Goal: Information Seeking & Learning: Learn about a topic

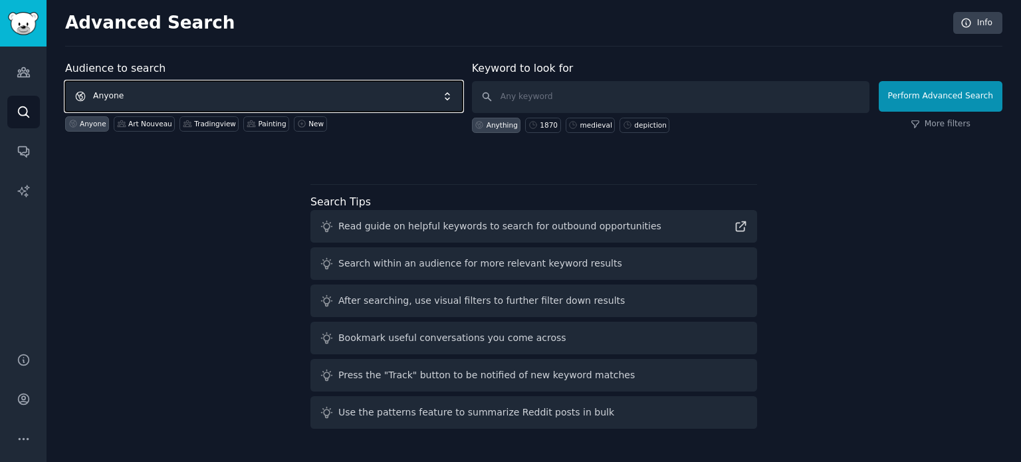
click at [245, 98] on span "Anyone" at bounding box center [264, 96] width 398 height 31
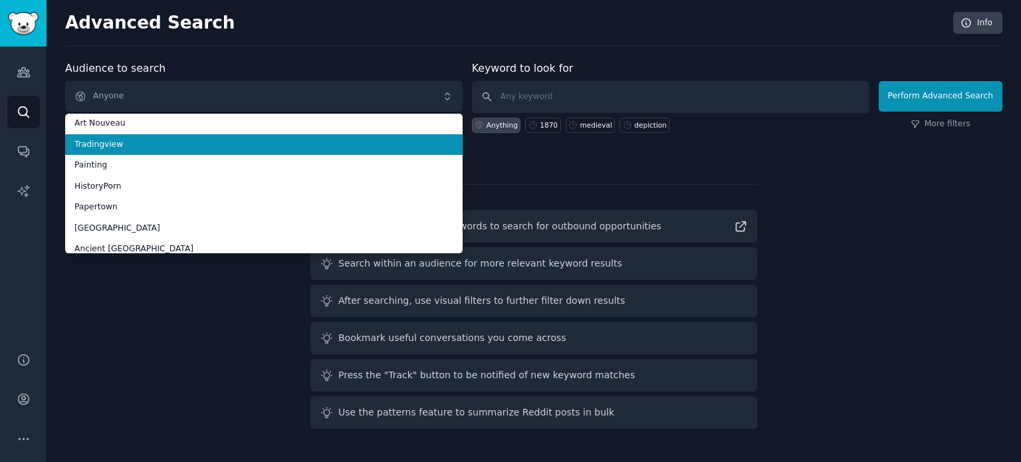
scroll to position [66, 0]
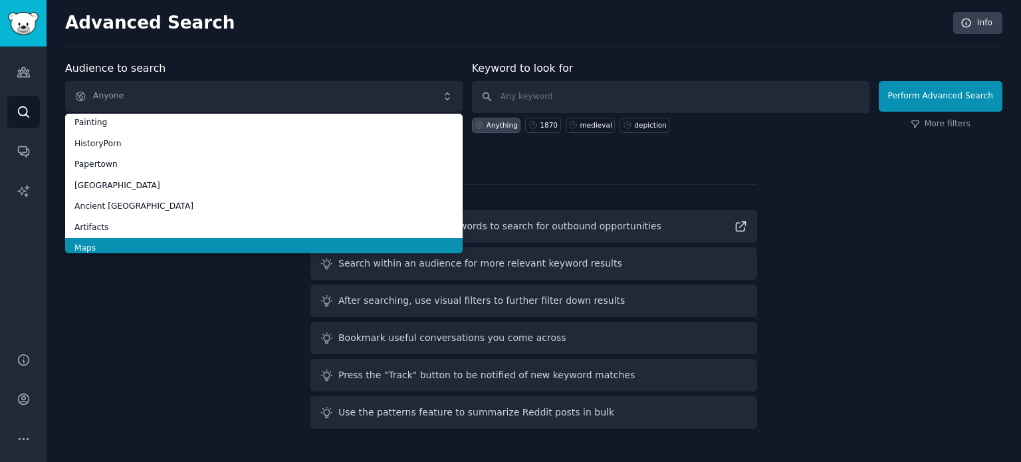
drag, startPoint x: 181, startPoint y: 246, endPoint x: 189, endPoint y: 245, distance: 8.0
click at [181, 247] on span "Maps" at bounding box center [263, 249] width 379 height 12
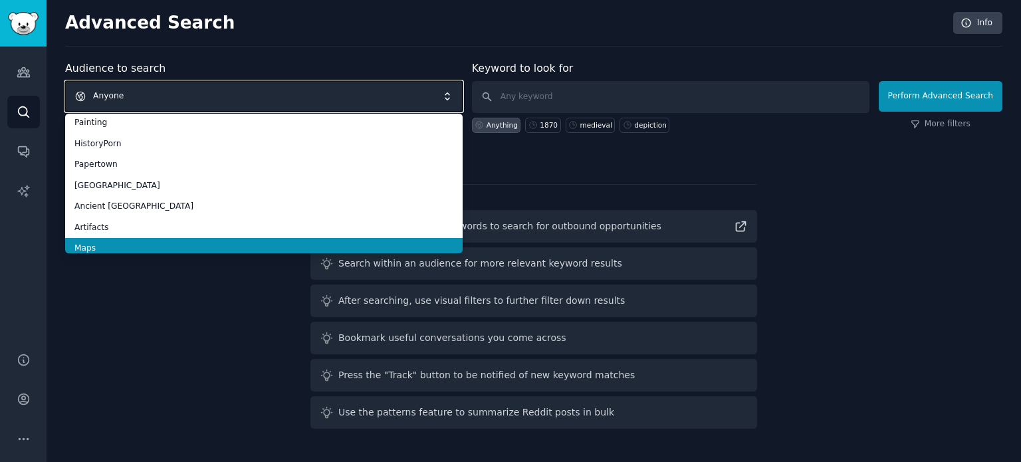
scroll to position [0, 0]
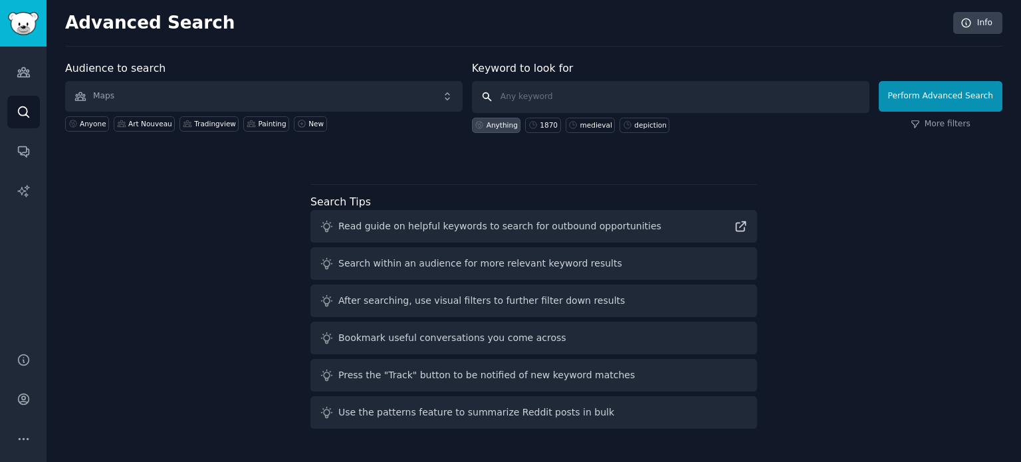
click at [571, 90] on input "text" at bounding box center [671, 97] width 398 height 32
type input "1650"
click button "Perform Advanced Search" at bounding box center [941, 96] width 124 height 31
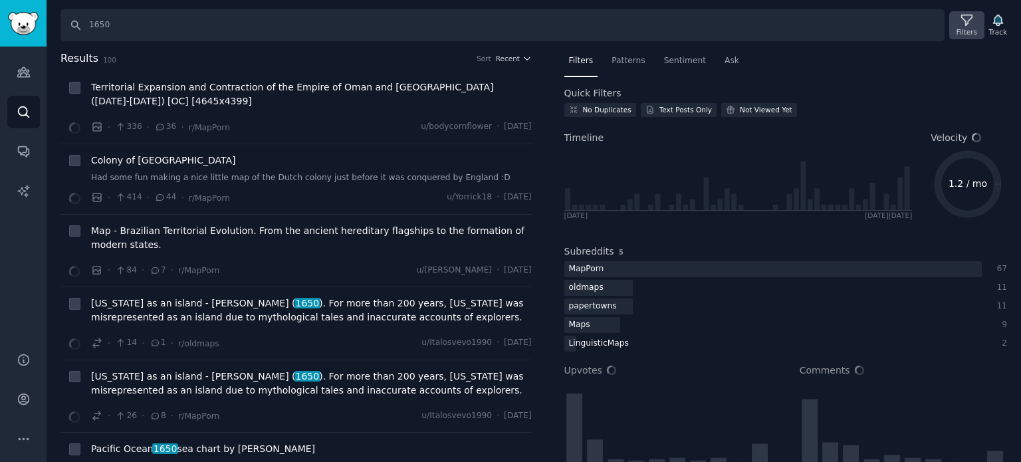
click at [966, 26] on icon at bounding box center [967, 20] width 14 height 14
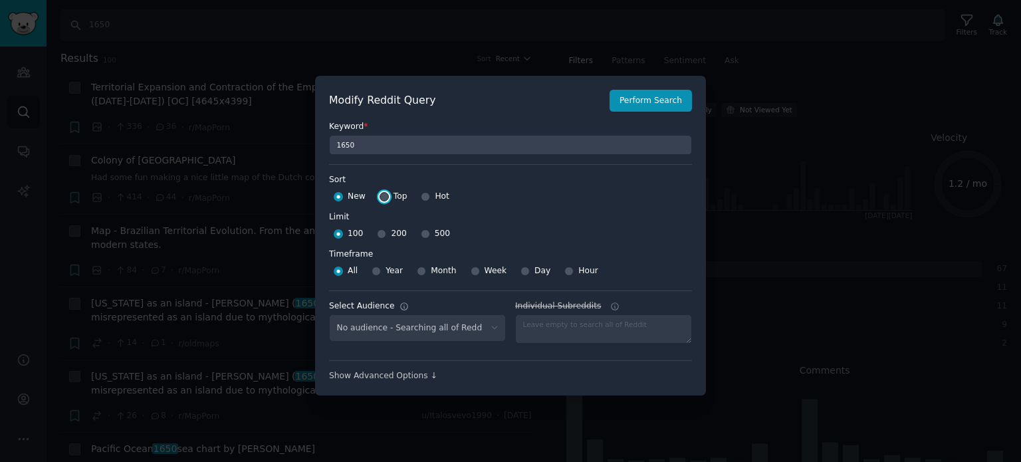
select select "f33d550f09"
click at [382, 196] on input "Top" at bounding box center [384, 196] width 9 height 9
radio input "true"
click at [421, 236] on input "500" at bounding box center [425, 233] width 9 height 9
radio input "true"
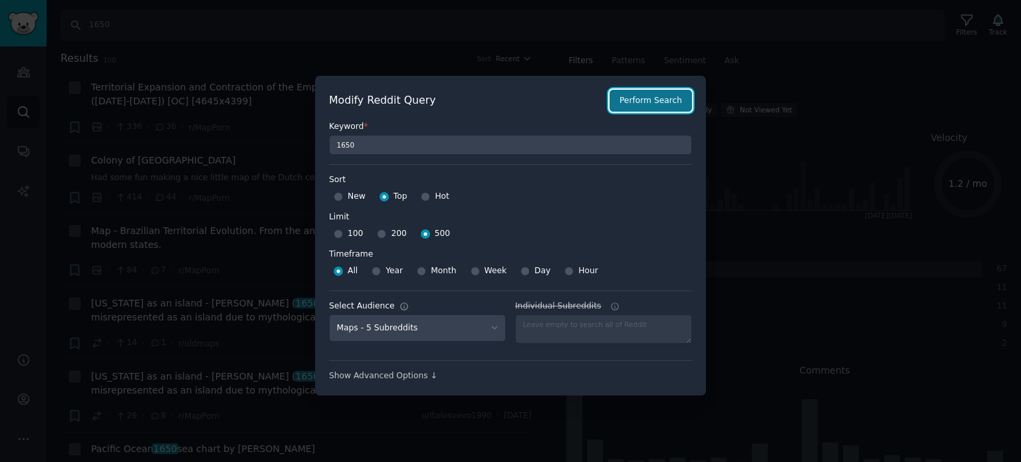
click at [642, 99] on button "Perform Search" at bounding box center [651, 101] width 82 height 23
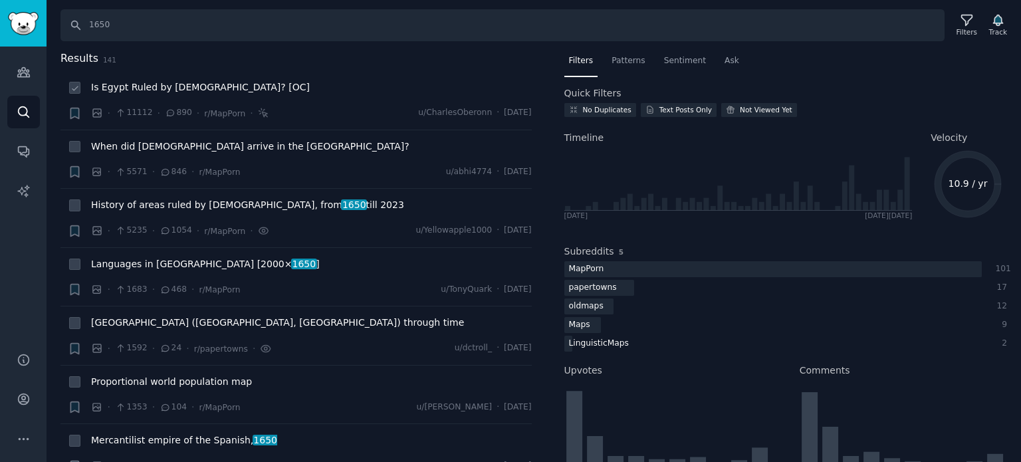
click at [161, 90] on span "Is Egypt Ruled by [DEMOGRAPHIC_DATA]? [OC]" at bounding box center [200, 87] width 219 height 14
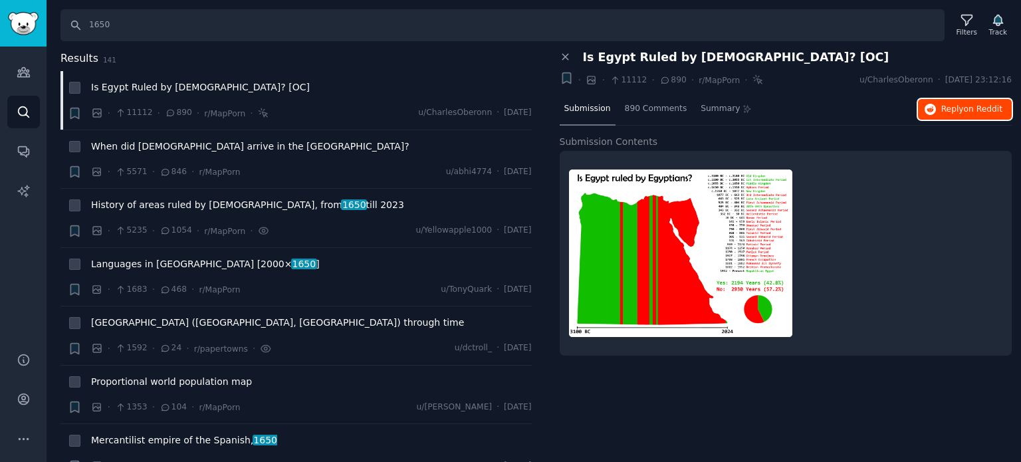
click at [939, 114] on button "Reply on Reddit" at bounding box center [965, 109] width 94 height 21
click at [170, 148] on span "When did [DEMOGRAPHIC_DATA] arrive in the [GEOGRAPHIC_DATA]?" at bounding box center [250, 147] width 318 height 14
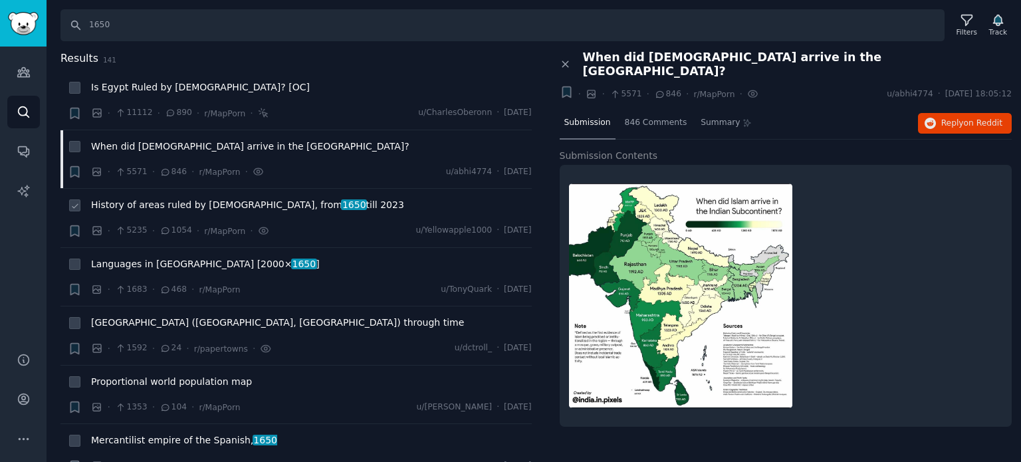
click at [184, 204] on span "History of areas ruled by [DEMOGRAPHIC_DATA], from 1650 till 2023" at bounding box center [247, 205] width 313 height 14
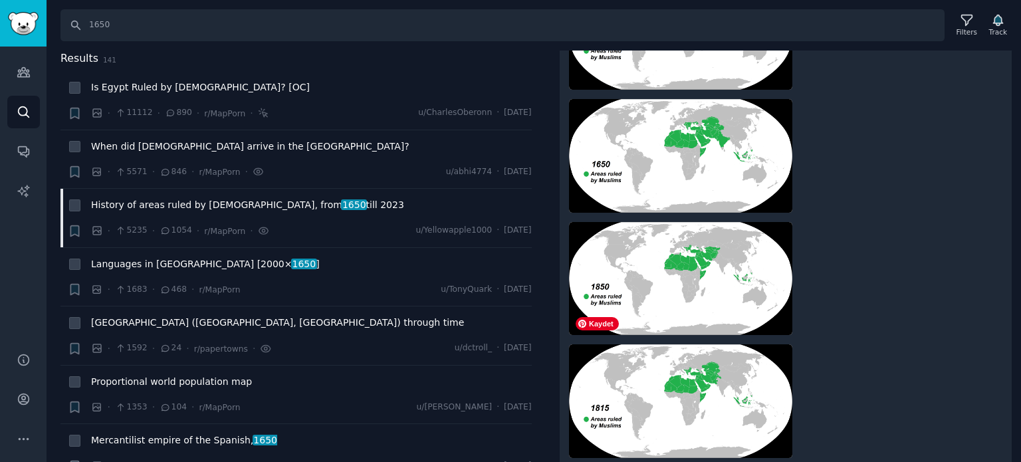
scroll to position [1080, 0]
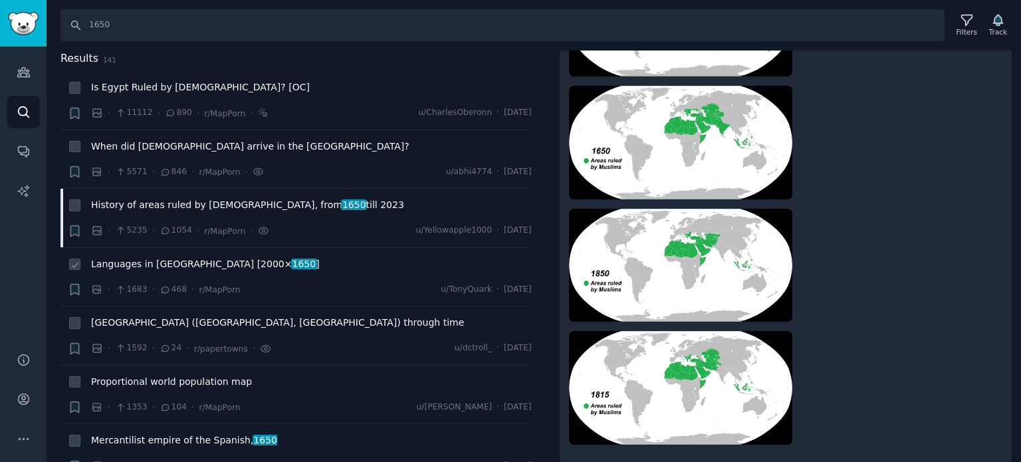
click at [141, 263] on span "Languages in [GEOGRAPHIC_DATA] [2000× 1650 ]" at bounding box center [205, 264] width 229 height 14
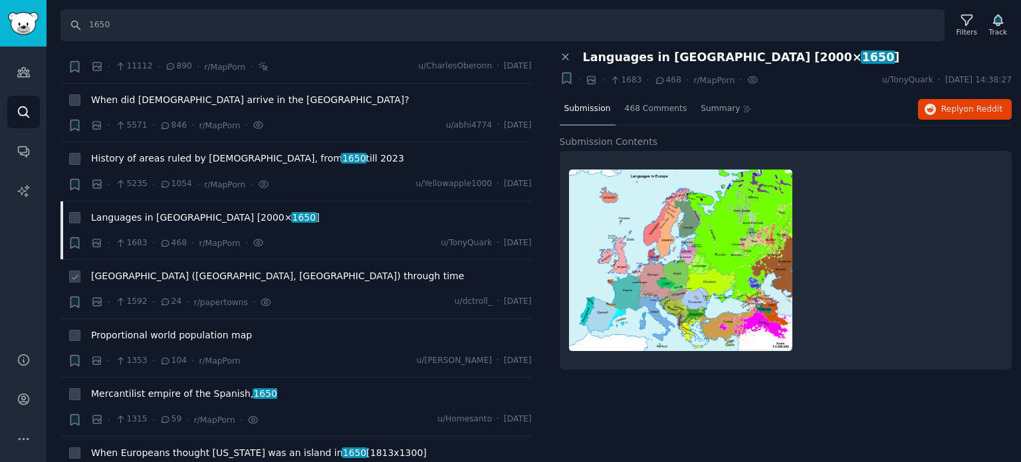
scroll to position [133, 0]
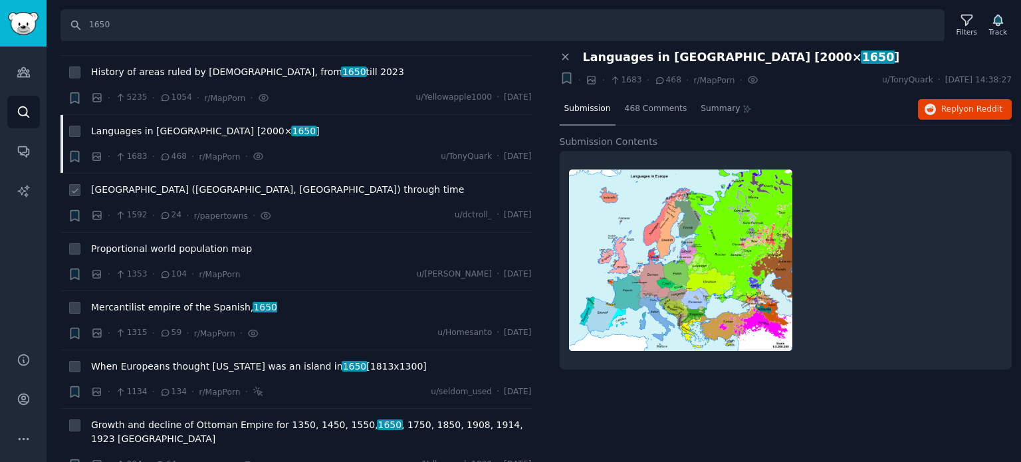
click at [167, 187] on span "[GEOGRAPHIC_DATA] ([GEOGRAPHIC_DATA], [GEOGRAPHIC_DATA]) through time" at bounding box center [277, 190] width 373 height 14
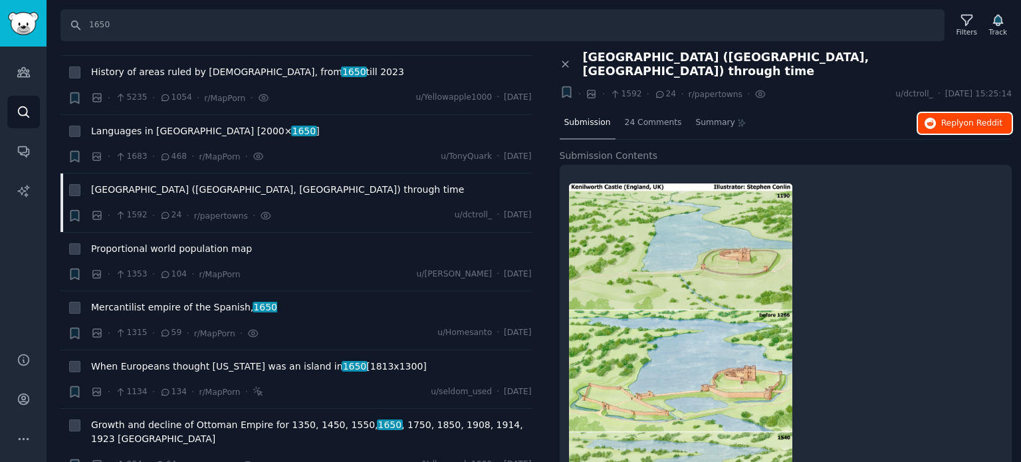
click at [940, 114] on button "Reply on Reddit" at bounding box center [965, 123] width 94 height 21
click at [208, 307] on span "Mercantilist empire of the Spanish, 1650" at bounding box center [184, 308] width 186 height 14
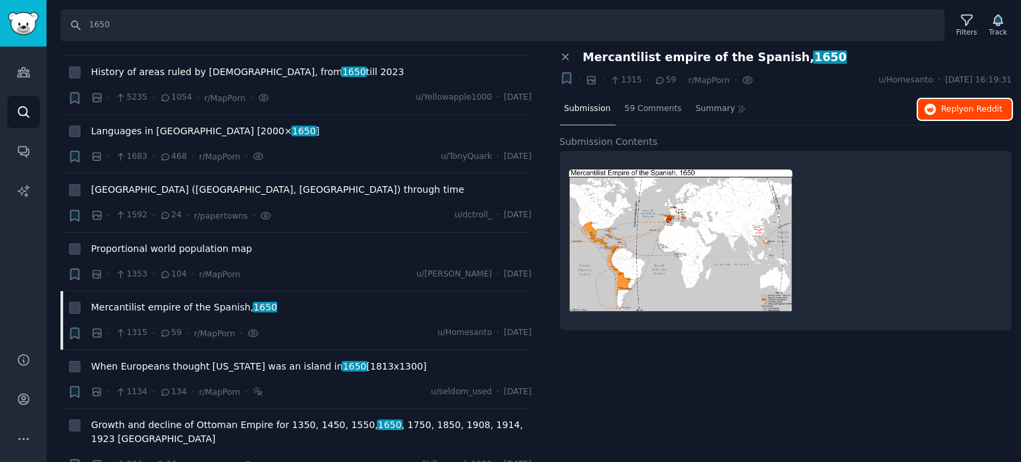
click at [936, 106] on icon "button" at bounding box center [931, 110] width 12 height 12
click at [181, 304] on span "Mercantilist empire of the Spanish, 1650" at bounding box center [184, 308] width 186 height 14
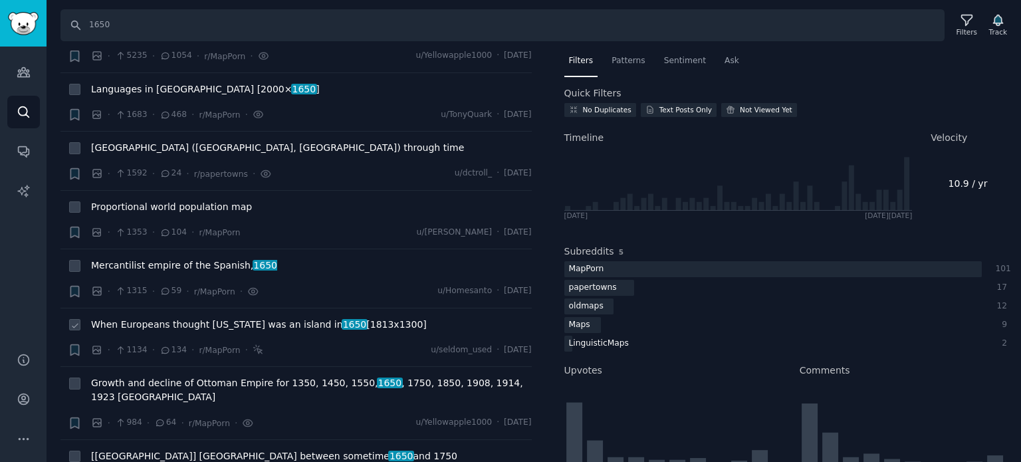
scroll to position [199, 0]
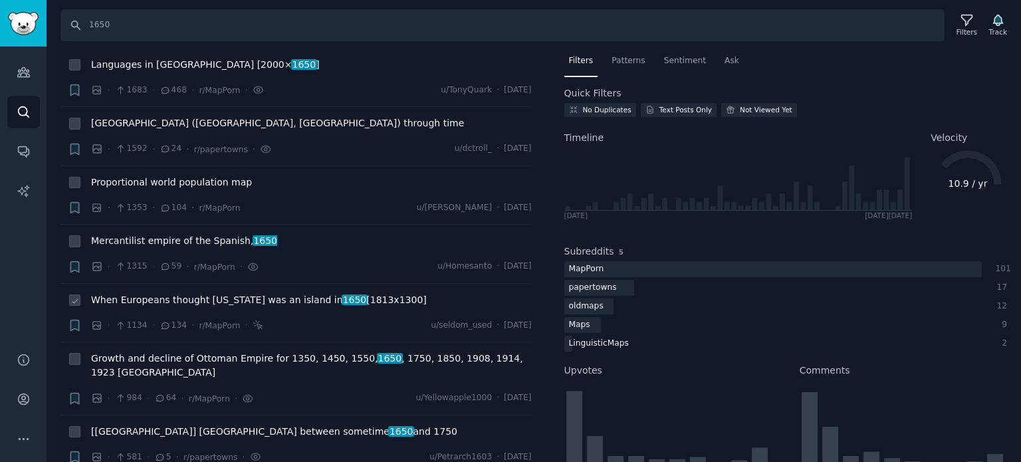
click at [181, 293] on span "When Europeans thought [US_STATE] was an island in [DATE] [1813x1300]" at bounding box center [259, 300] width 336 height 14
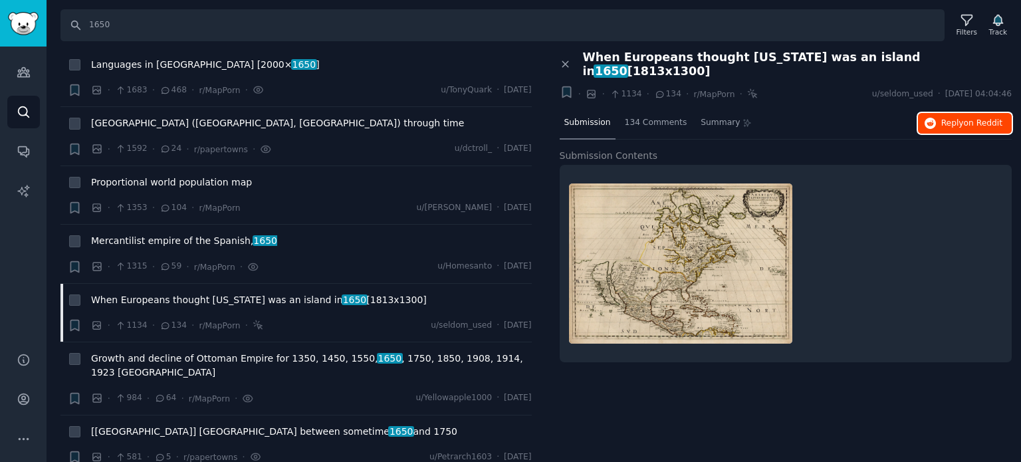
click at [947, 116] on button "Reply on Reddit" at bounding box center [965, 123] width 94 height 21
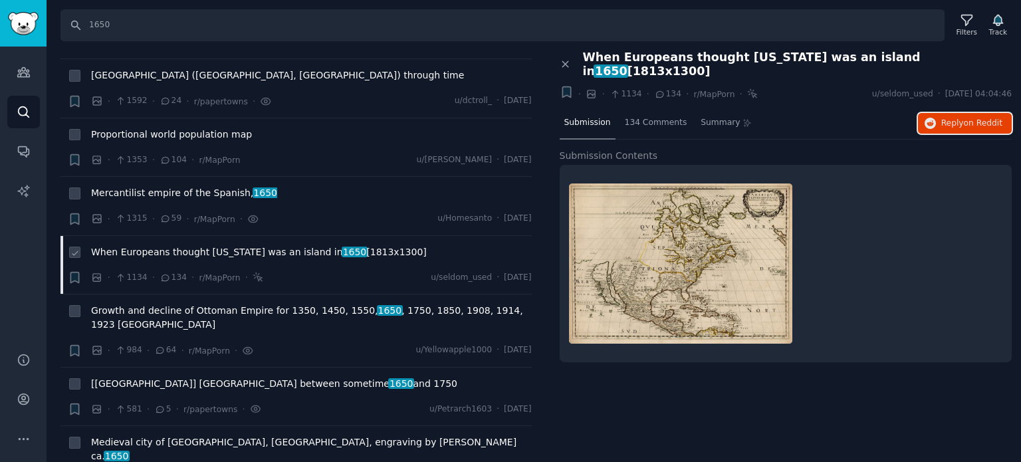
scroll to position [266, 0]
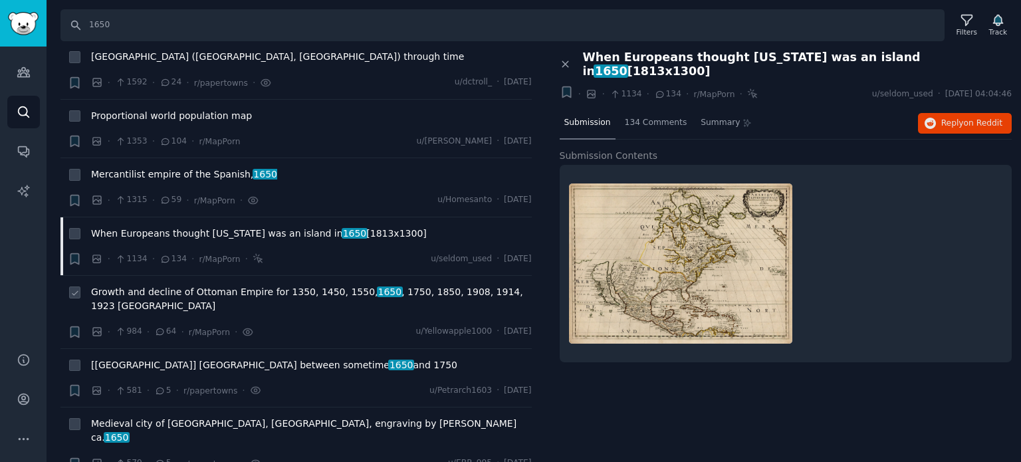
click at [176, 293] on span "Growth and decline of Ottoman Empire for 1350, 1450, 1550, 1650 , 1750, 1850, 1…" at bounding box center [311, 299] width 441 height 28
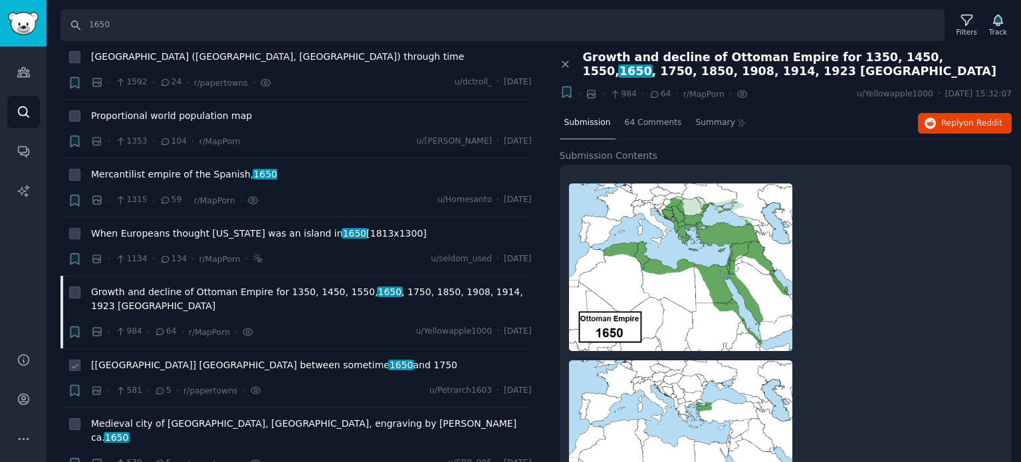
click at [214, 358] on span "[[GEOGRAPHIC_DATA]] [GEOGRAPHIC_DATA] between sometime 1650 and 1750" at bounding box center [274, 365] width 366 height 14
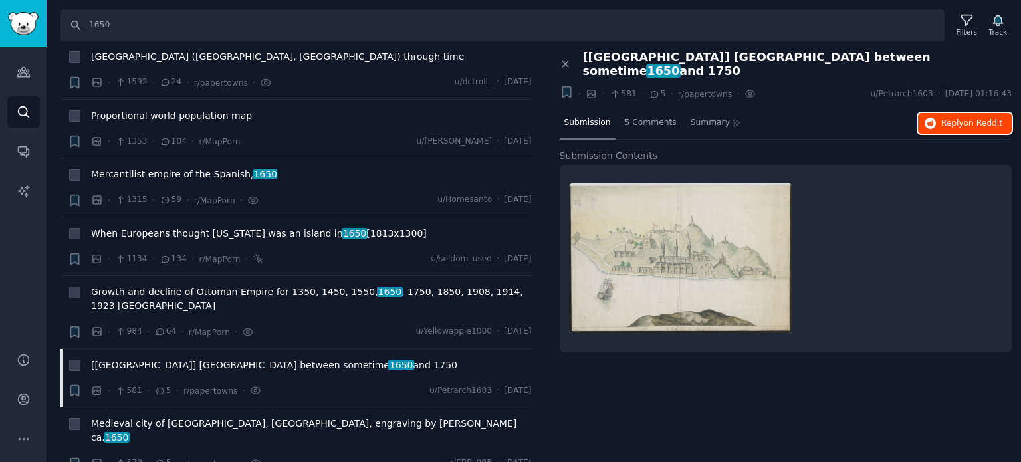
click at [940, 113] on button "Reply on Reddit" at bounding box center [965, 123] width 94 height 21
click at [176, 295] on span "Growth and decline of Ottoman Empire for 1350, 1450, 1550, 1650 , 1750, 1850, 1…" at bounding box center [311, 299] width 441 height 28
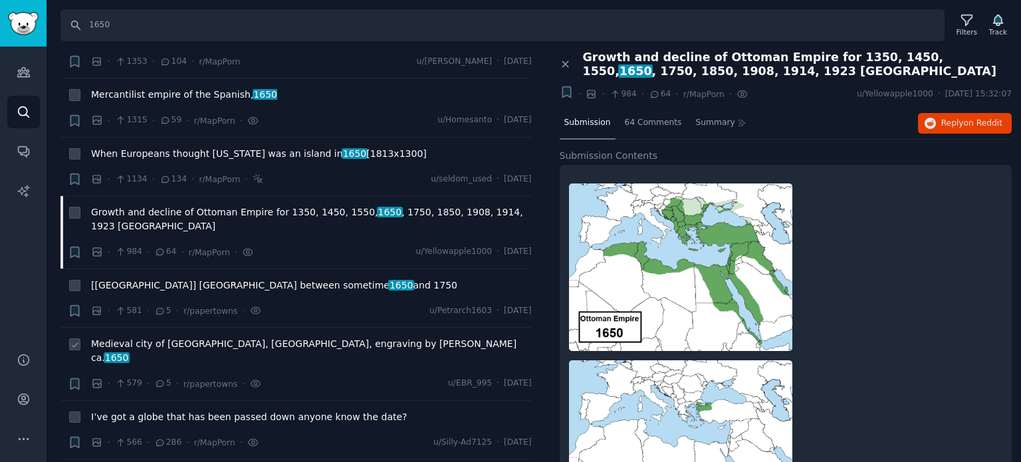
scroll to position [399, 0]
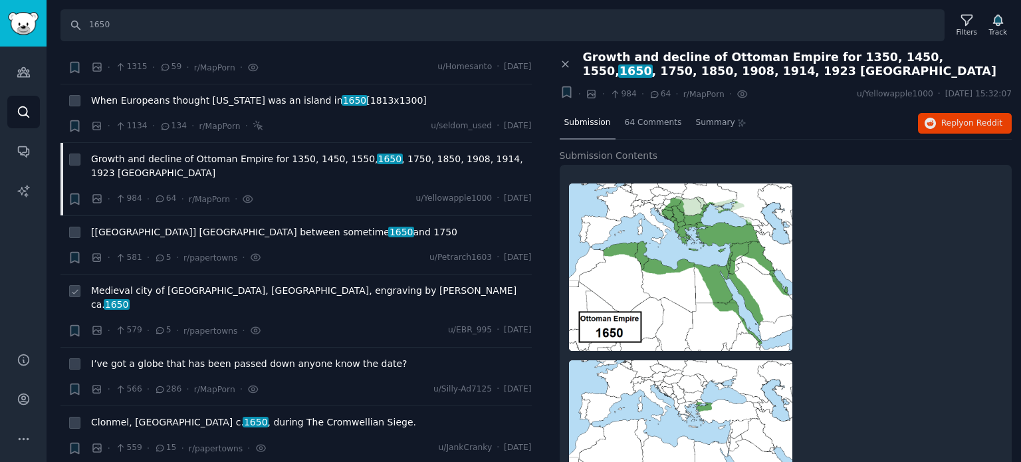
click at [162, 284] on span "Medieval city of [GEOGRAPHIC_DATA], [GEOGRAPHIC_DATA], engraving by [PERSON_NAM…" at bounding box center [311, 298] width 441 height 28
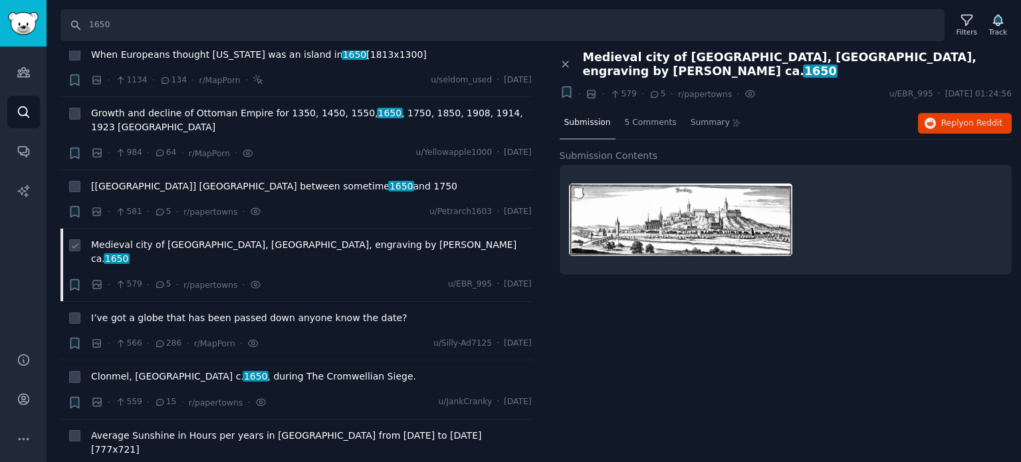
scroll to position [465, 0]
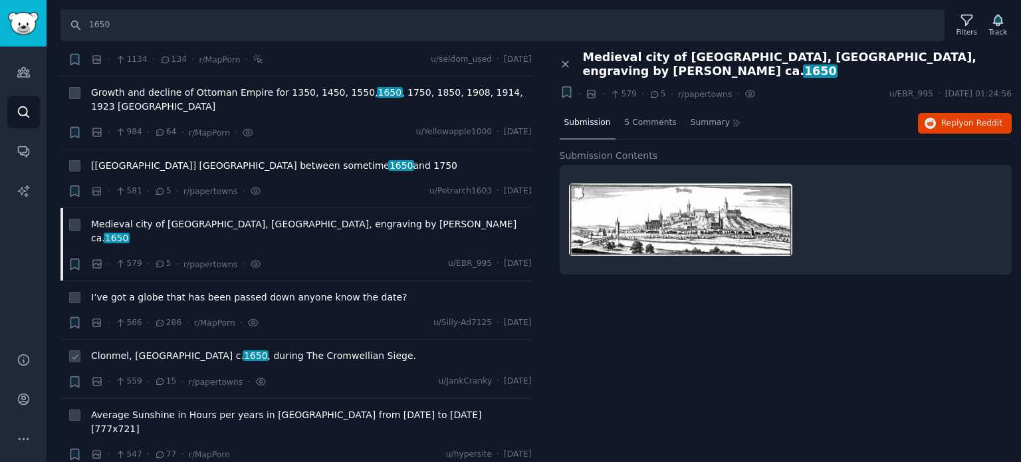
click at [146, 349] on span "Clonmel, [GEOGRAPHIC_DATA] c. [DATE] , during The Cromwellian Siege." at bounding box center [253, 356] width 325 height 14
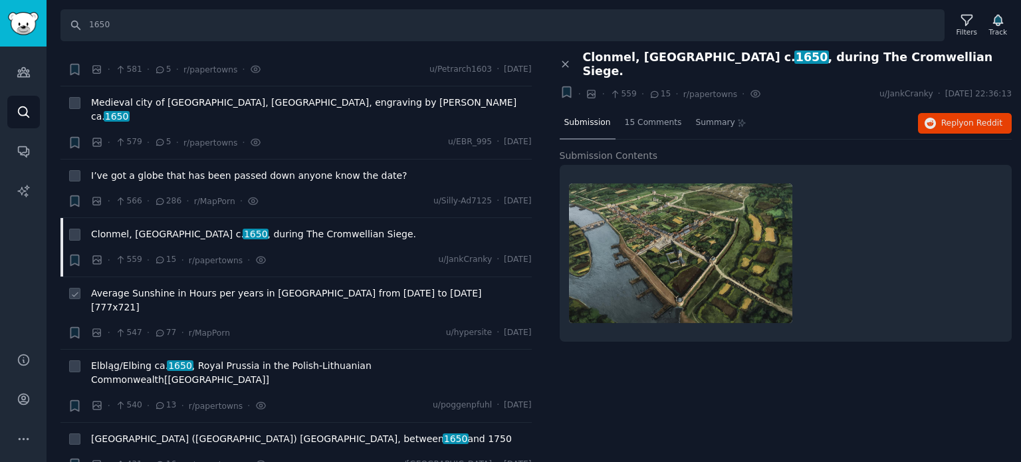
scroll to position [598, 0]
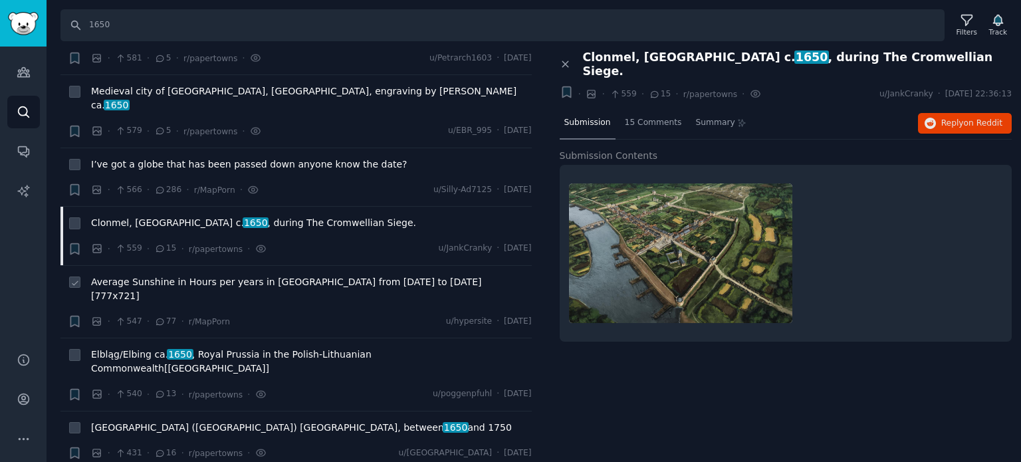
click at [165, 275] on span "Average Sunshine in Hours per years in [GEOGRAPHIC_DATA] from [DATE] to [DATE] …" at bounding box center [311, 289] width 441 height 28
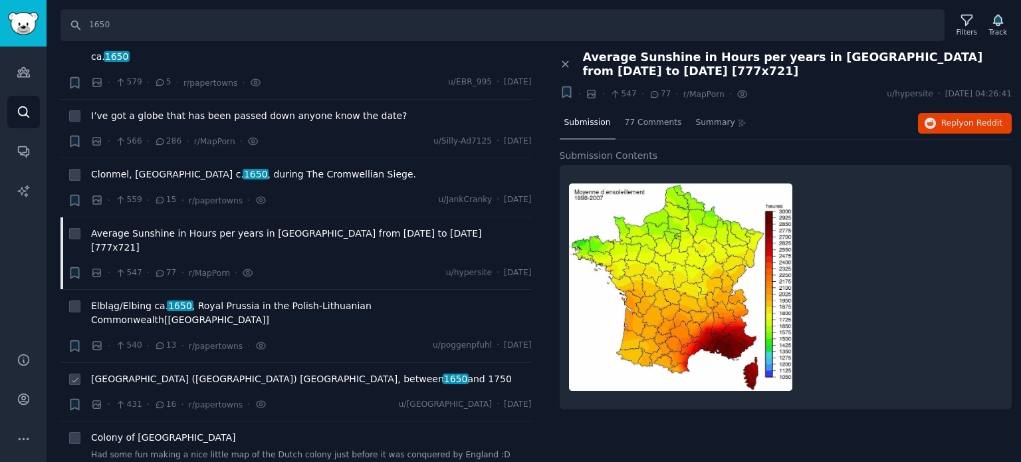
scroll to position [665, 0]
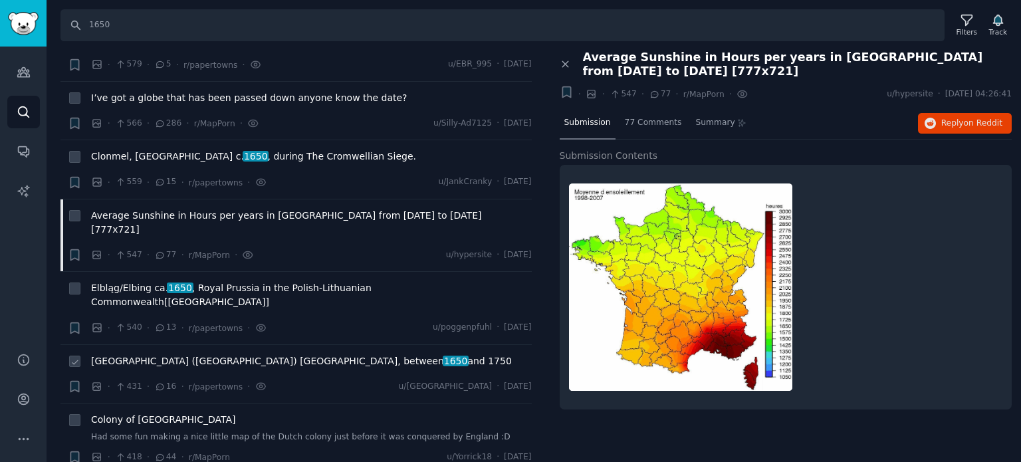
click at [148, 354] on span "[GEOGRAPHIC_DATA] ([GEOGRAPHIC_DATA]) [GEOGRAPHIC_DATA], between 1650 and 1750" at bounding box center [301, 361] width 421 height 14
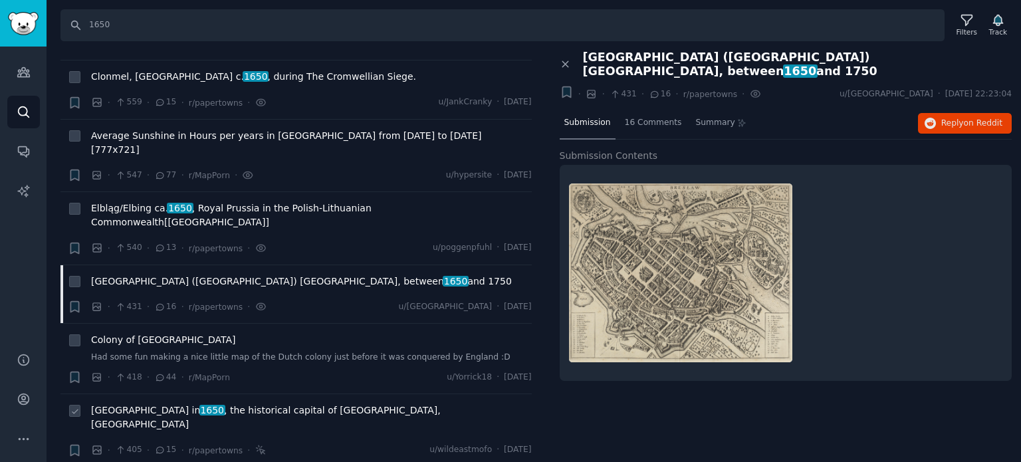
scroll to position [798, 0]
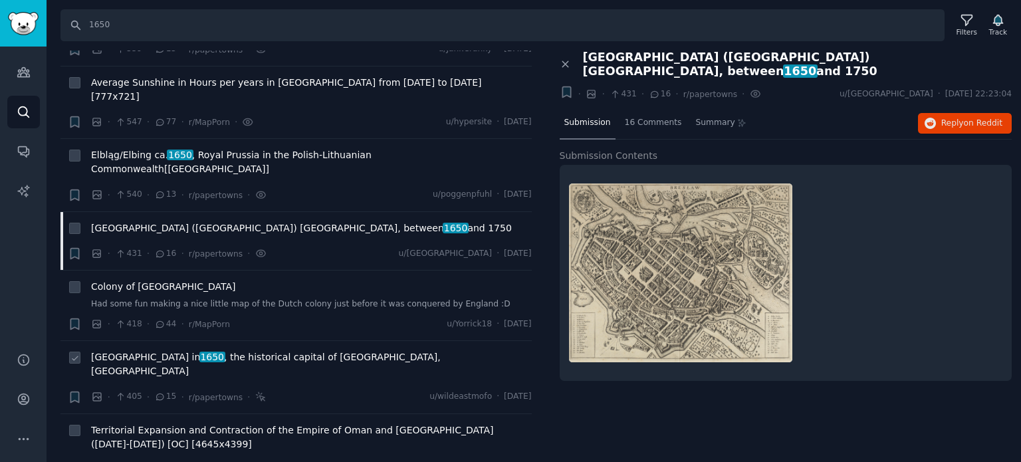
click at [158, 350] on span "[GEOGRAPHIC_DATA] in [DATE] , the historical capital of [GEOGRAPHIC_DATA], [GEO…" at bounding box center [311, 364] width 441 height 28
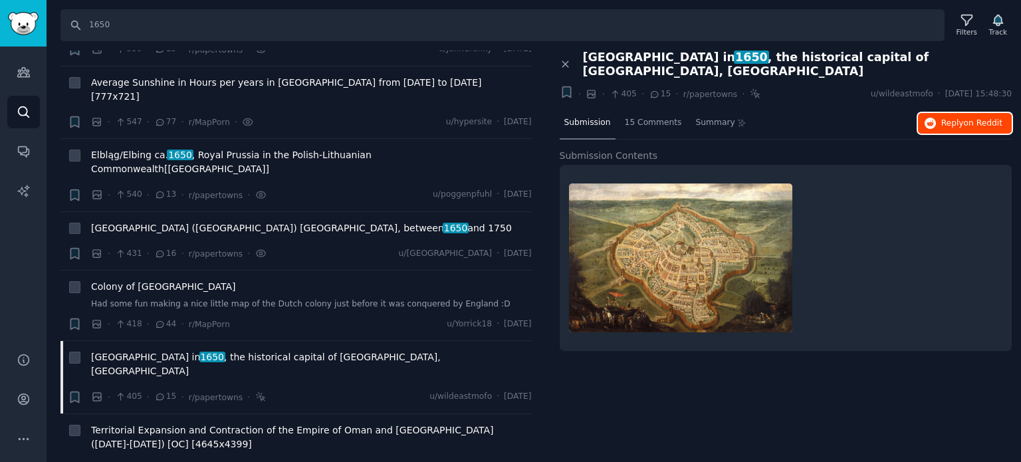
click at [944, 118] on span "Reply on Reddit" at bounding box center [971, 124] width 61 height 12
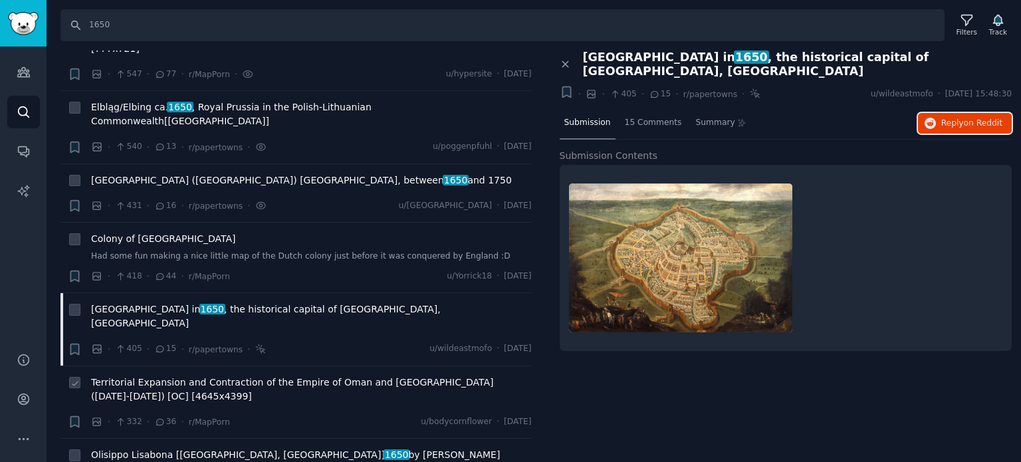
scroll to position [931, 0]
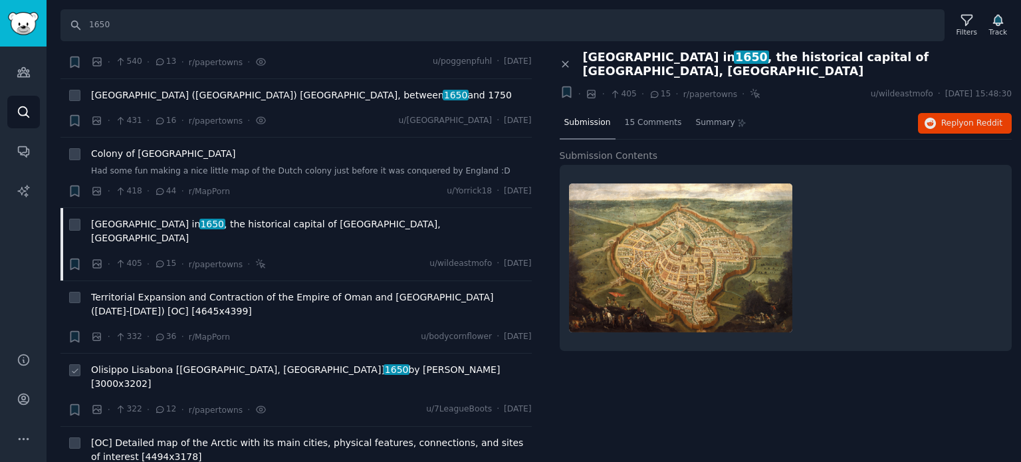
click at [201, 363] on span "Olisippo Lisabona [[GEOGRAPHIC_DATA], [GEOGRAPHIC_DATA]] 1650 by [PERSON_NAME] …" at bounding box center [311, 377] width 441 height 28
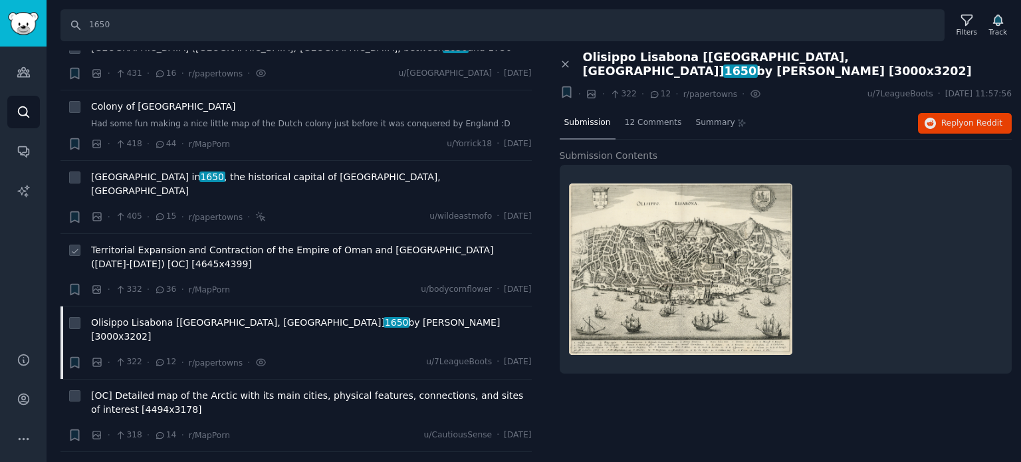
scroll to position [997, 0]
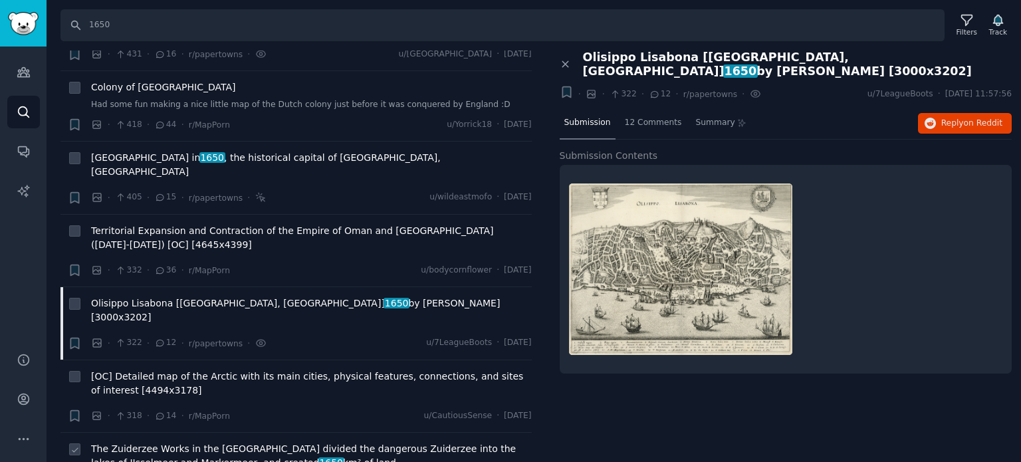
click at [164, 442] on span "The Zuiderzee Works in the [GEOGRAPHIC_DATA] divided the dangerous Zuiderzee in…" at bounding box center [311, 456] width 441 height 28
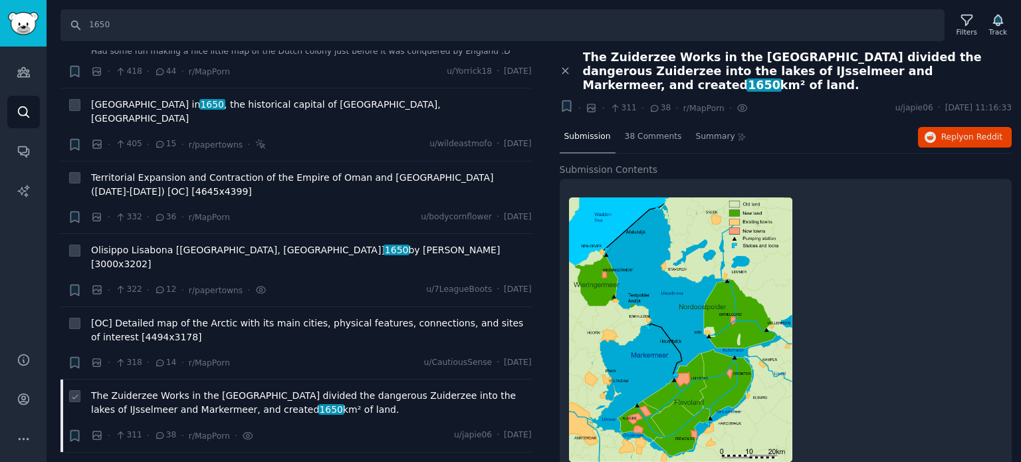
scroll to position [1130, 0]
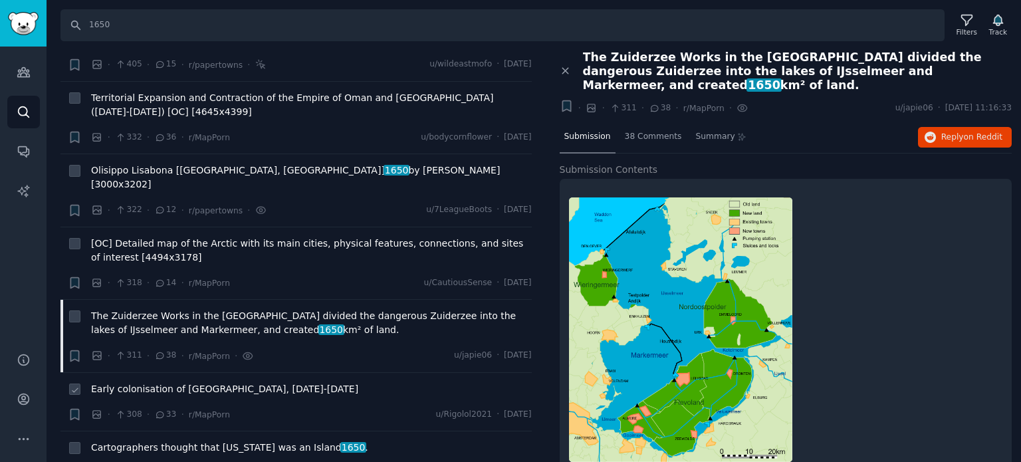
click at [178, 382] on span "Early colonisation of [GEOGRAPHIC_DATA], [DATE]-[DATE]" at bounding box center [224, 389] width 267 height 14
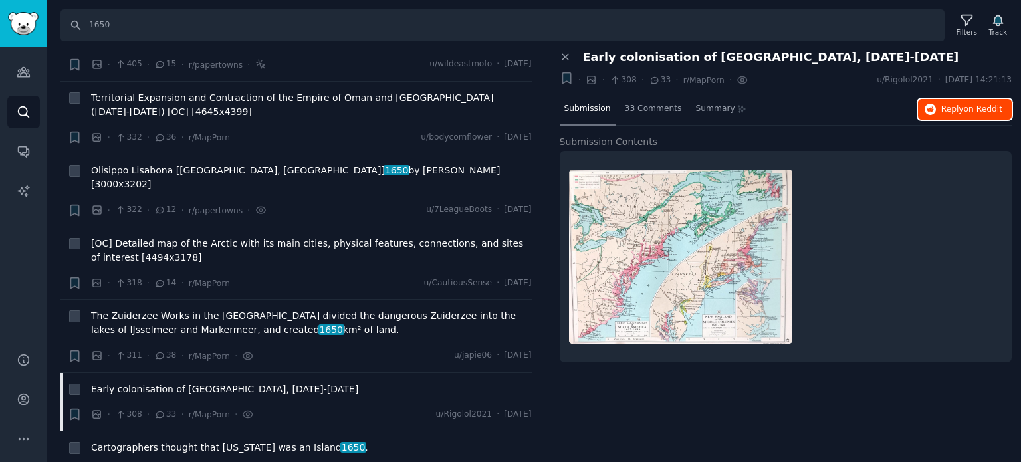
click at [968, 106] on span "on Reddit" at bounding box center [983, 108] width 39 height 9
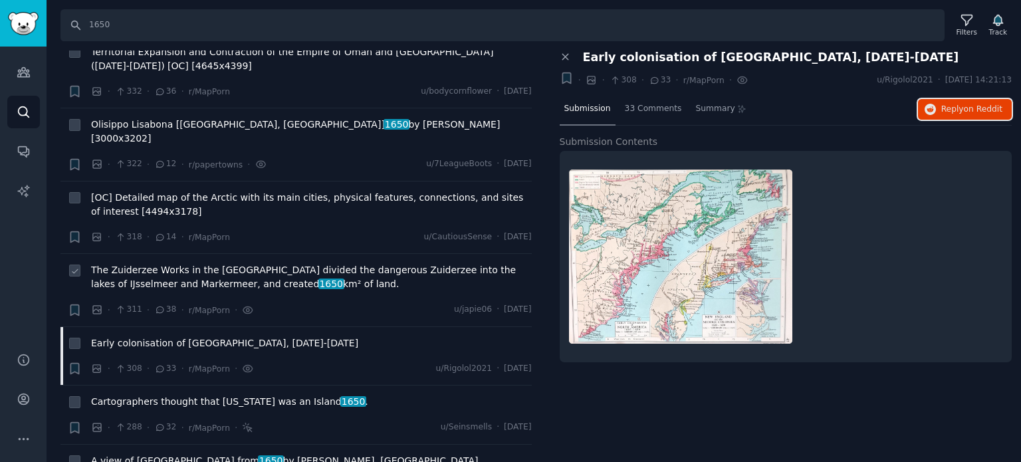
scroll to position [1197, 0]
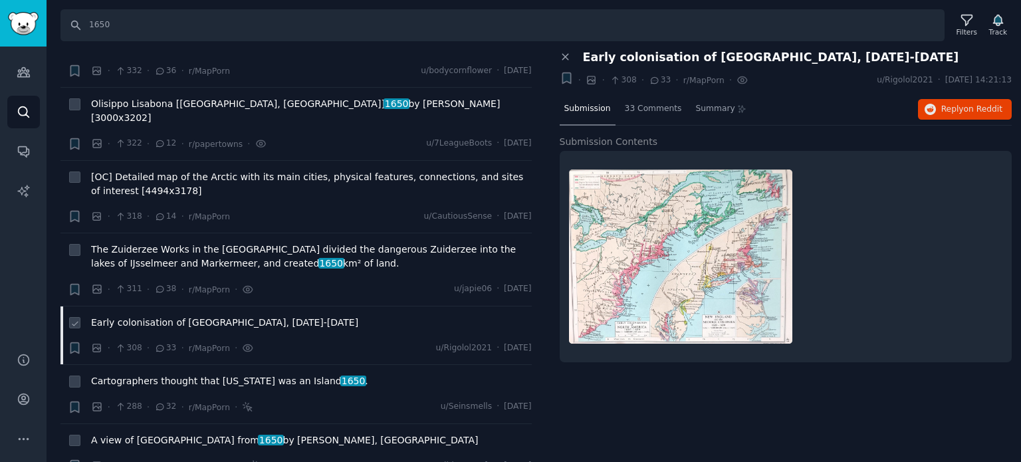
click at [144, 316] on span "Early colonisation of [GEOGRAPHIC_DATA], [DATE]-[DATE]" at bounding box center [224, 323] width 267 height 14
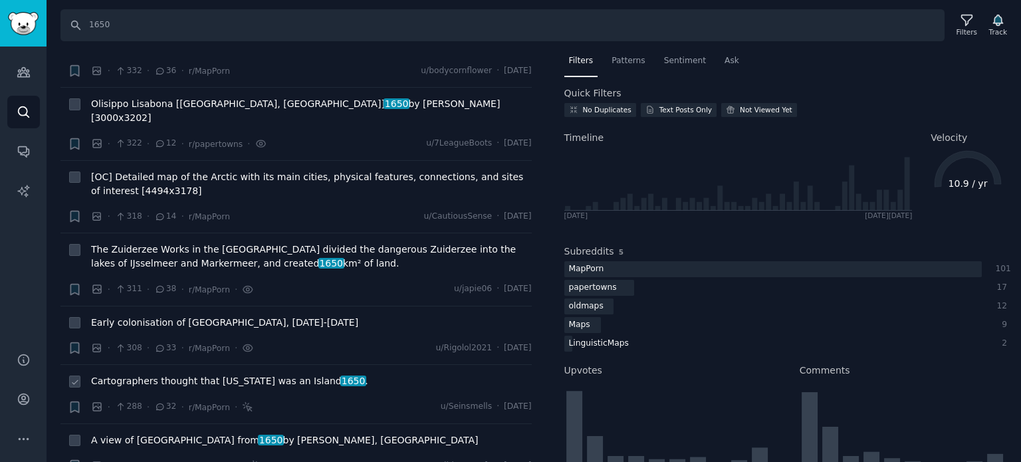
click at [180, 374] on span "Cartographers thought that [US_STATE] was an Island 1650 ." at bounding box center [229, 381] width 277 height 14
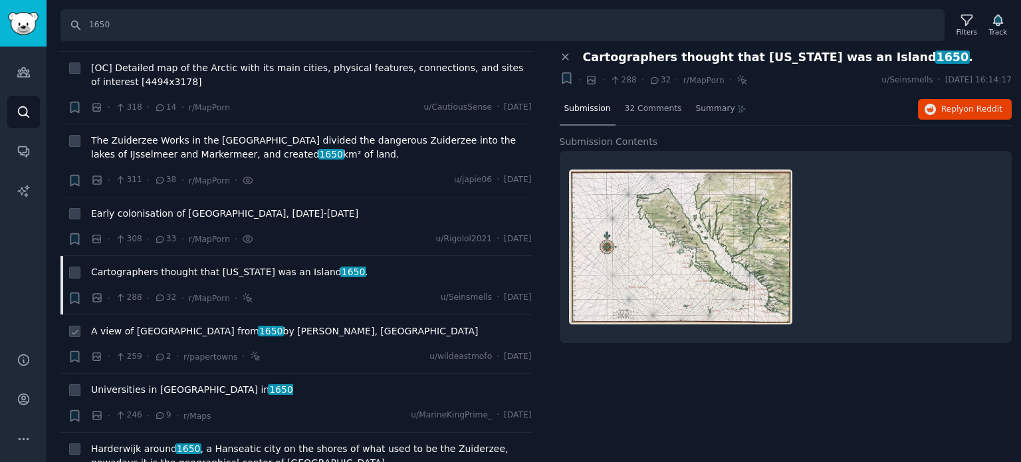
scroll to position [1330, 0]
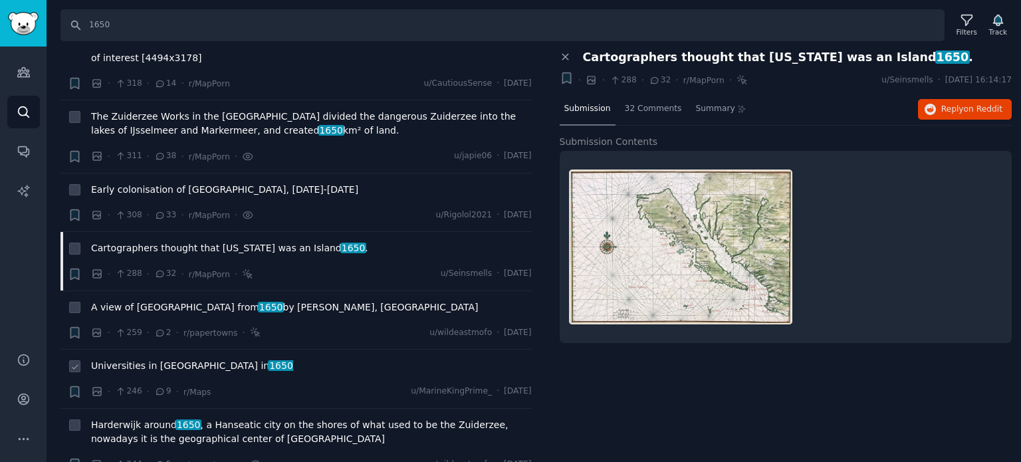
click at [158, 359] on span "Universities in [GEOGRAPHIC_DATA] in [DATE]" at bounding box center [192, 366] width 202 height 14
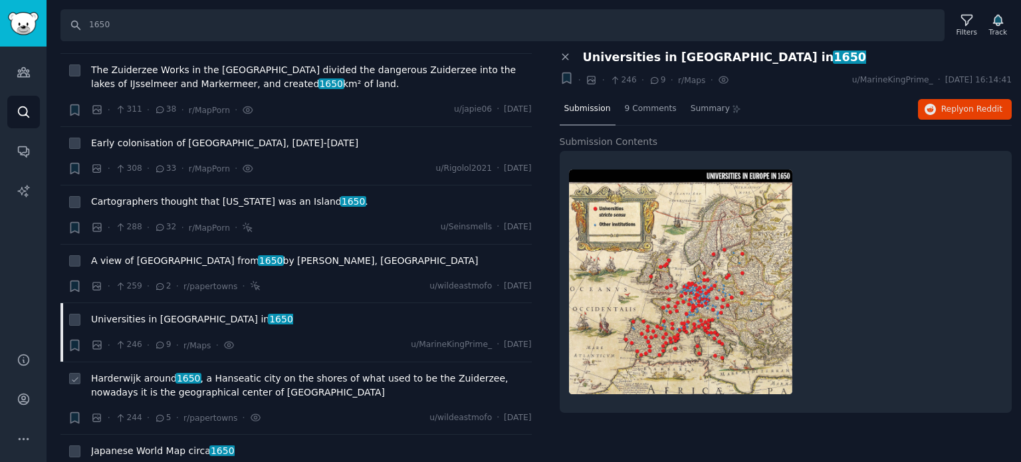
scroll to position [1396, 0]
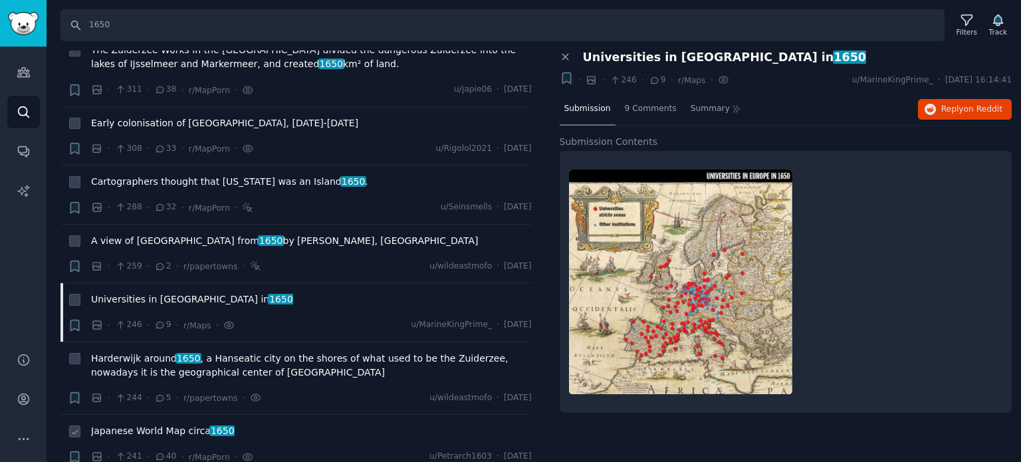
click at [168, 424] on span "Japanese World Map circa [DATE]" at bounding box center [163, 431] width 144 height 14
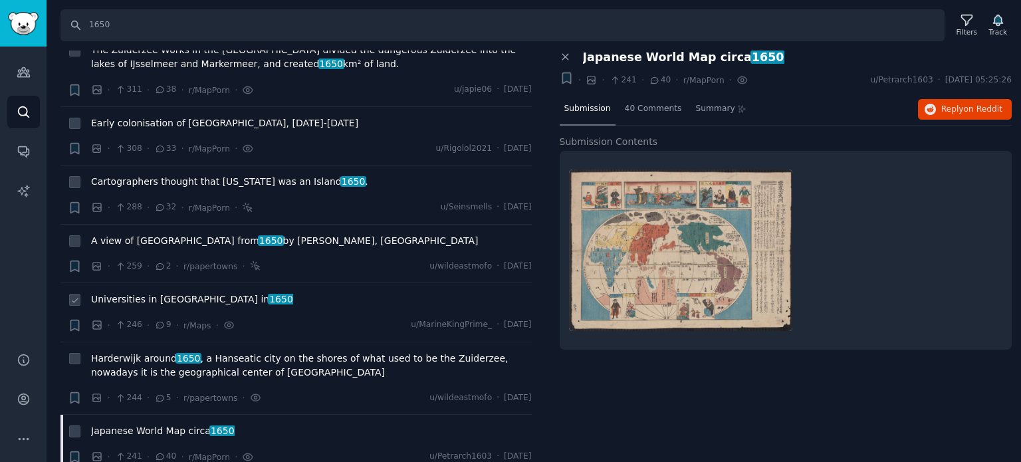
click at [178, 293] on span "Universities in [GEOGRAPHIC_DATA] in [DATE]" at bounding box center [192, 300] width 202 height 14
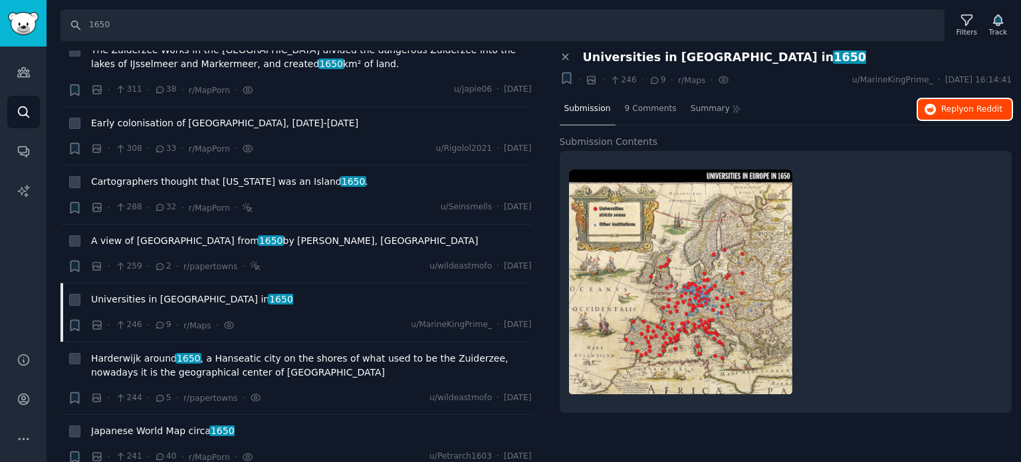
click at [979, 108] on span "on Reddit" at bounding box center [983, 108] width 39 height 9
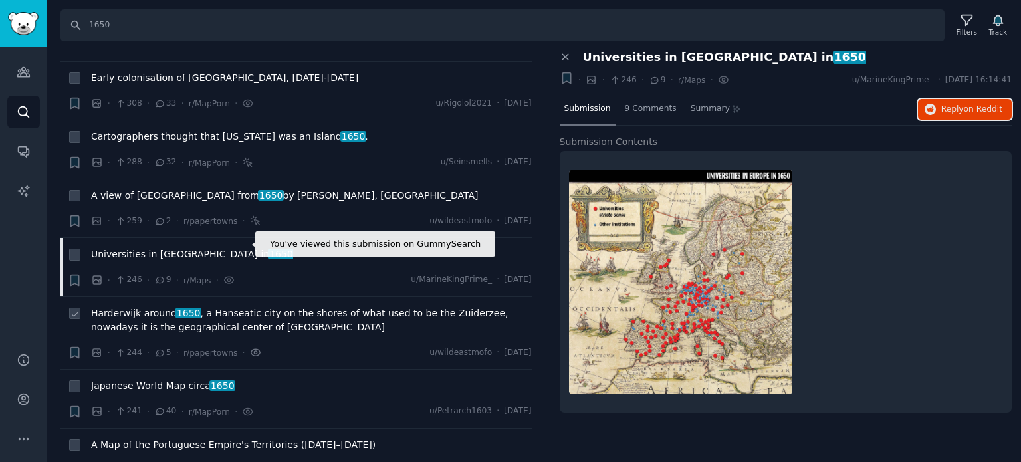
scroll to position [1463, 0]
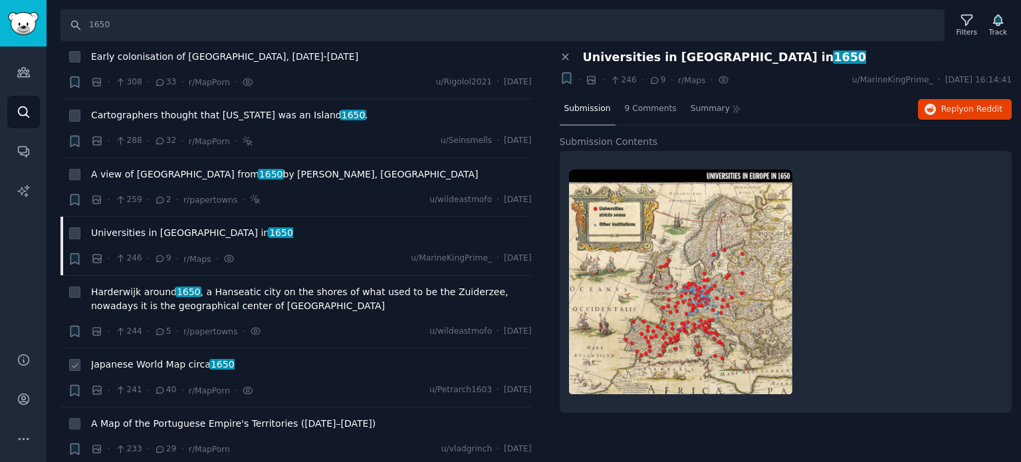
click at [148, 358] on span "Japanese World Map circa [DATE]" at bounding box center [163, 365] width 144 height 14
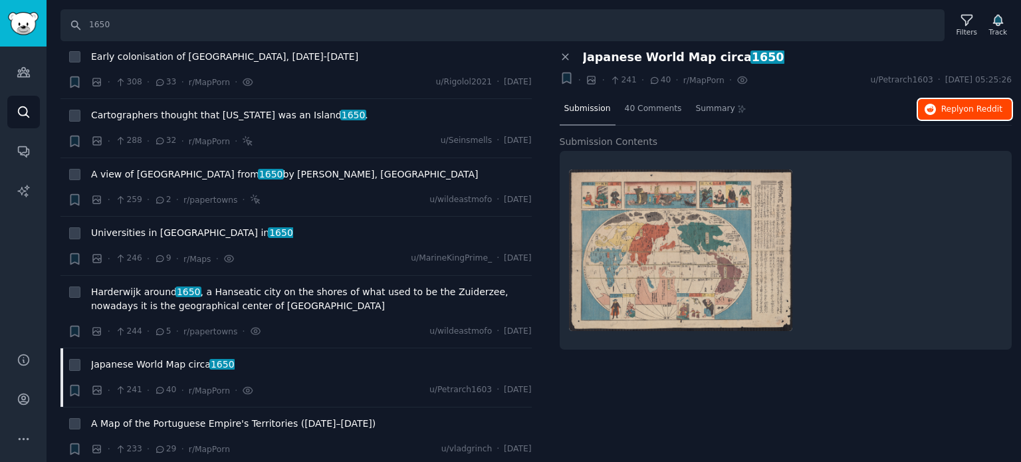
click at [969, 106] on span "on Reddit" at bounding box center [983, 108] width 39 height 9
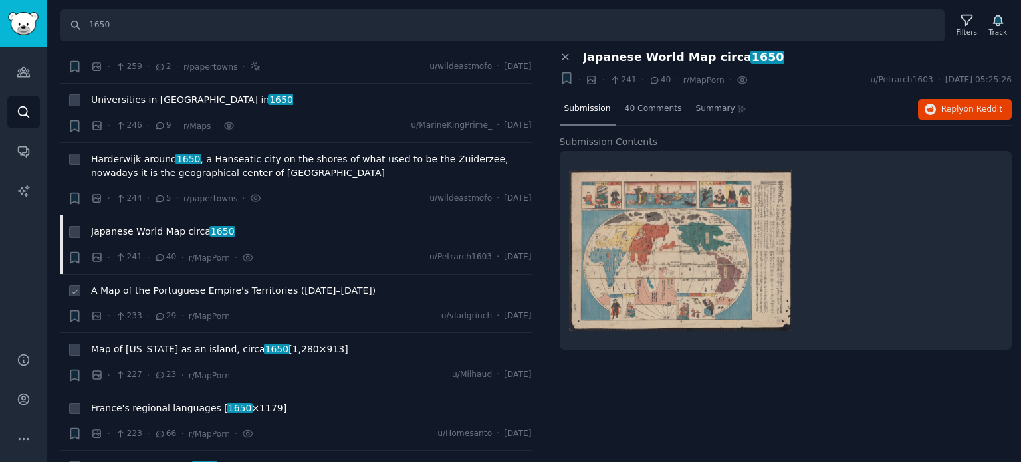
click at [152, 284] on span "A Map of the Portuguese Empire's Territories ([DATE]–[DATE])" at bounding box center [233, 291] width 285 height 14
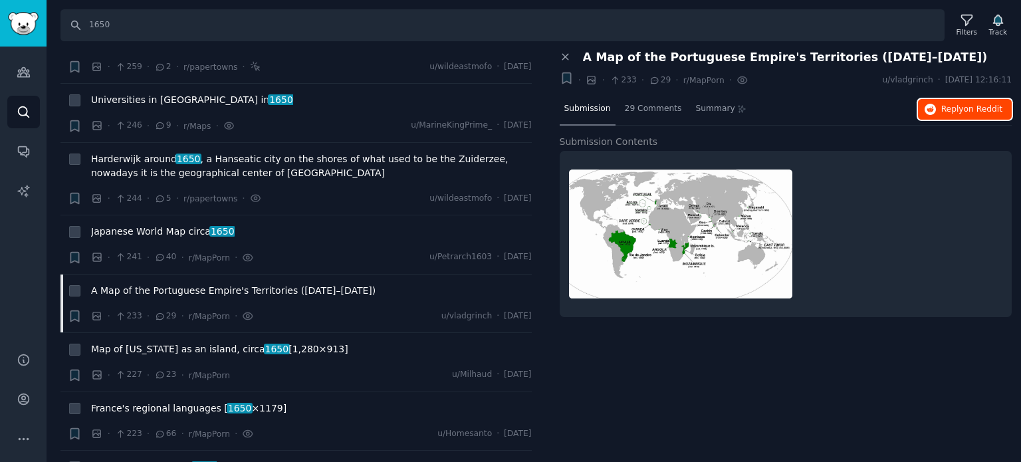
click at [960, 106] on span "Reply on Reddit" at bounding box center [971, 110] width 61 height 12
click at [153, 402] on span "France's regional languages [ 1650 ×1179]" at bounding box center [188, 409] width 195 height 14
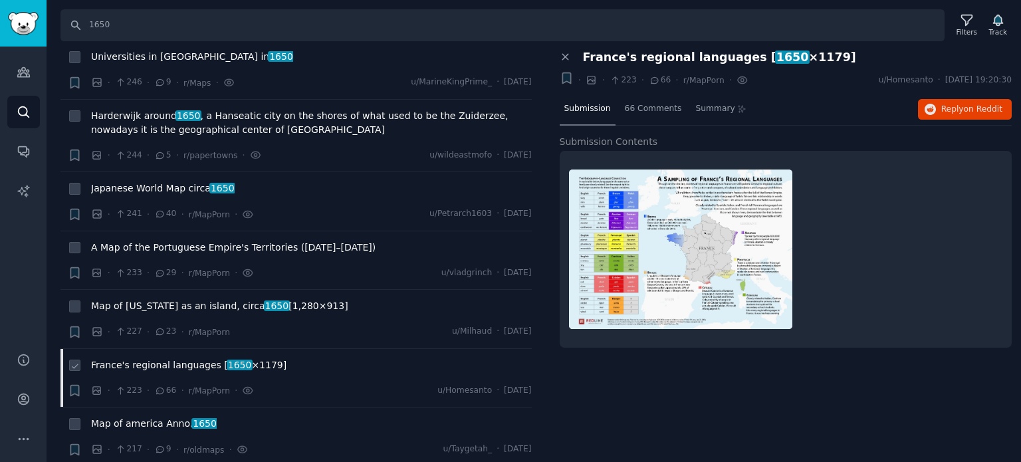
scroll to position [1662, 0]
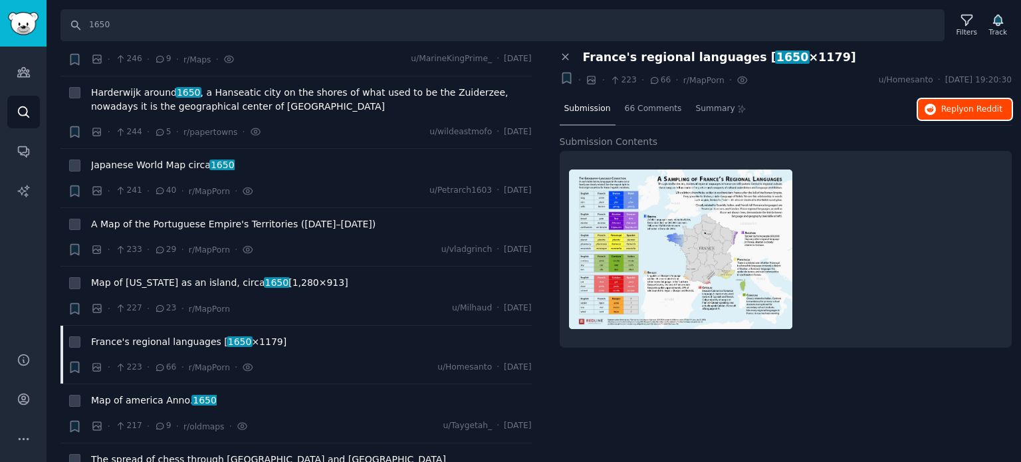
click at [941, 108] on button "Reply on Reddit" at bounding box center [965, 109] width 94 height 21
click at [153, 394] on span "Map of america Anno. 1650" at bounding box center [154, 401] width 126 height 14
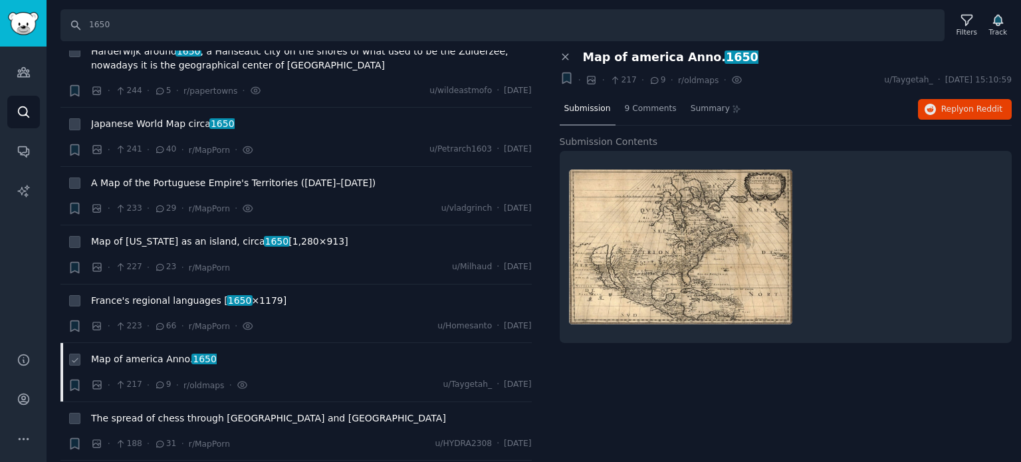
scroll to position [1729, 0]
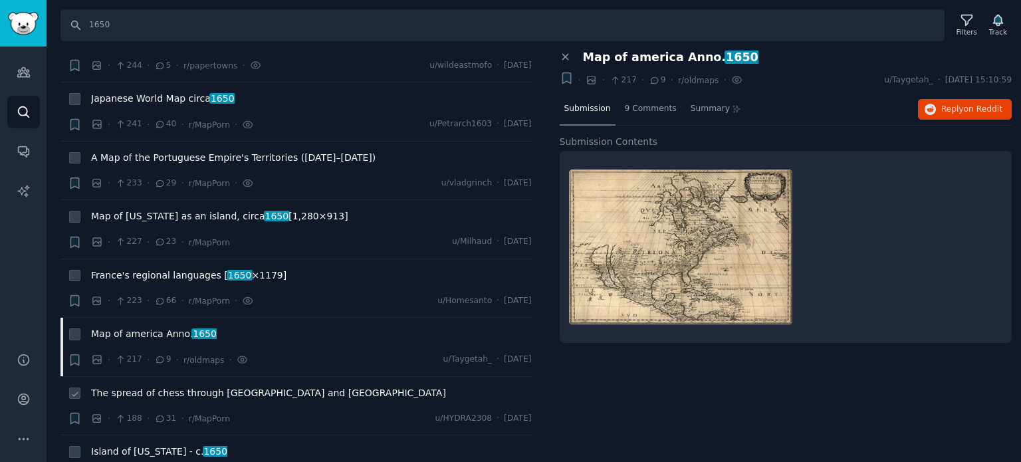
click at [199, 386] on span "The spread of chess through [GEOGRAPHIC_DATA] and [GEOGRAPHIC_DATA]" at bounding box center [268, 393] width 355 height 14
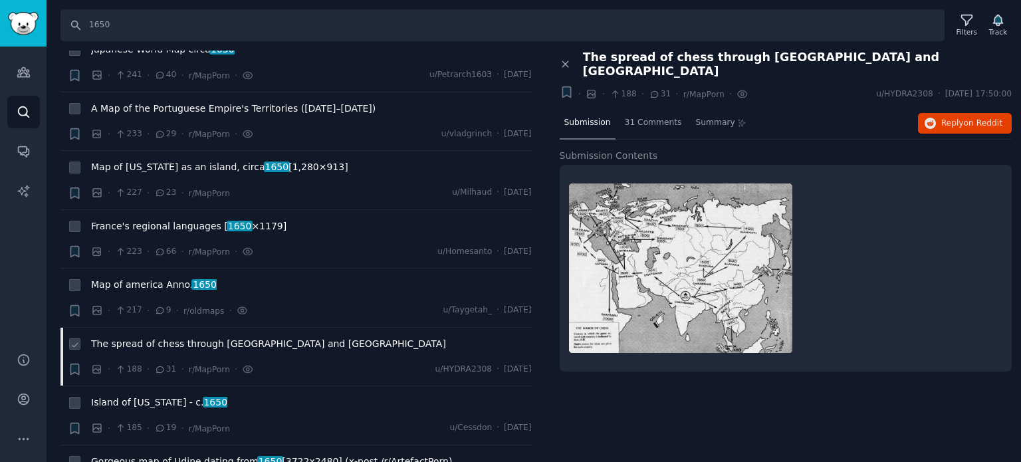
scroll to position [1862, 0]
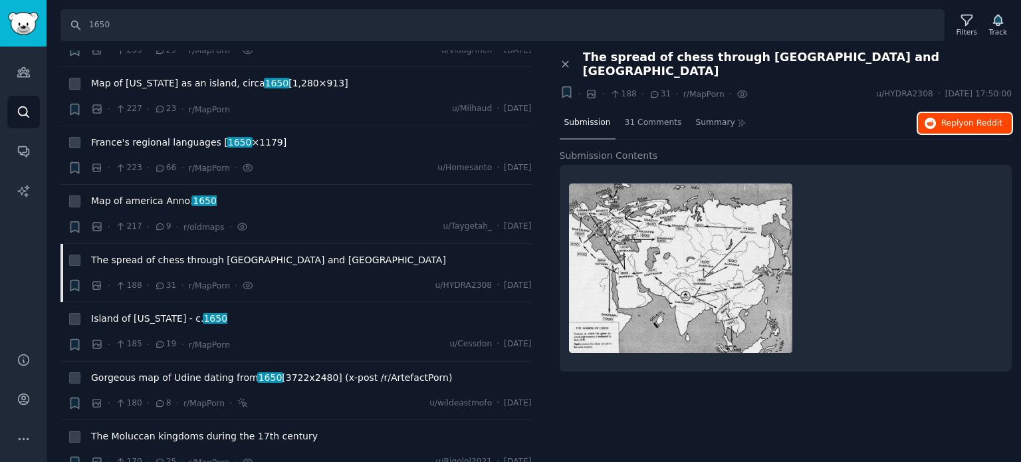
click at [977, 114] on button "Reply on Reddit" at bounding box center [965, 123] width 94 height 21
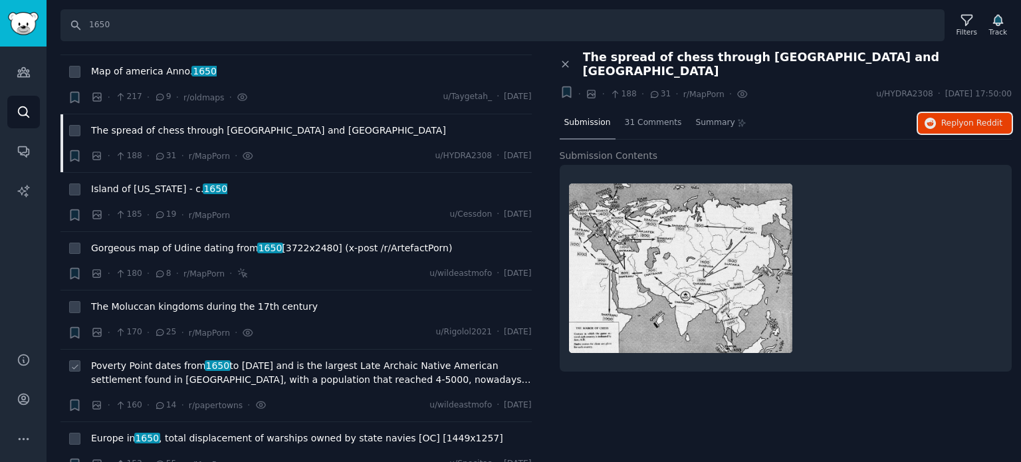
scroll to position [1995, 0]
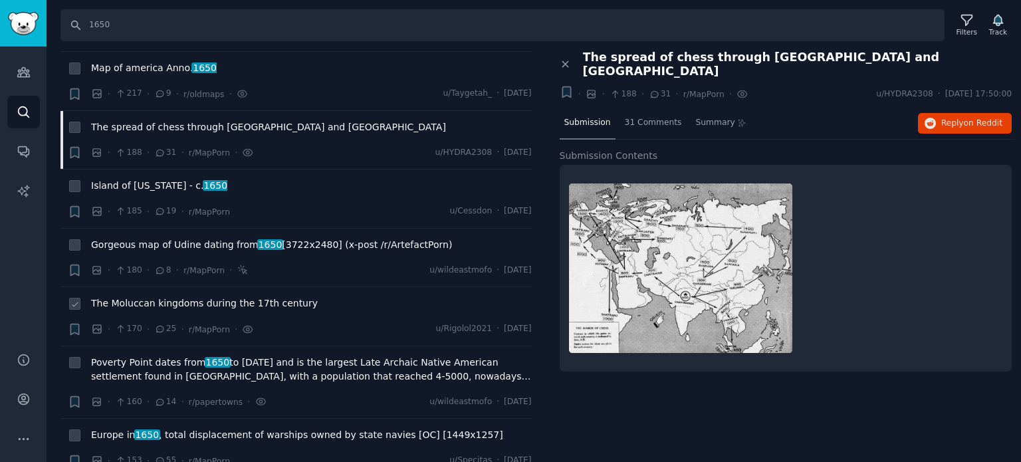
click at [196, 297] on span "The Moluccan kingdoms during the 17th century" at bounding box center [204, 304] width 227 height 14
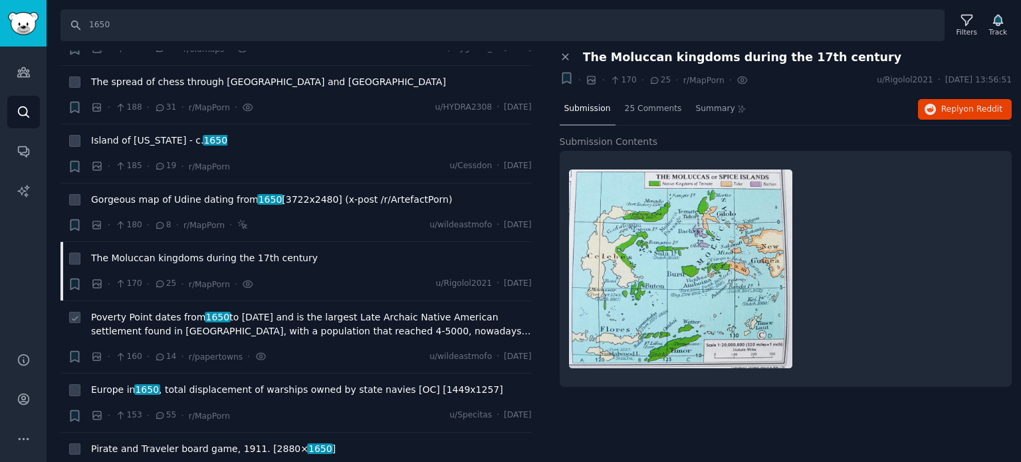
scroll to position [2061, 0]
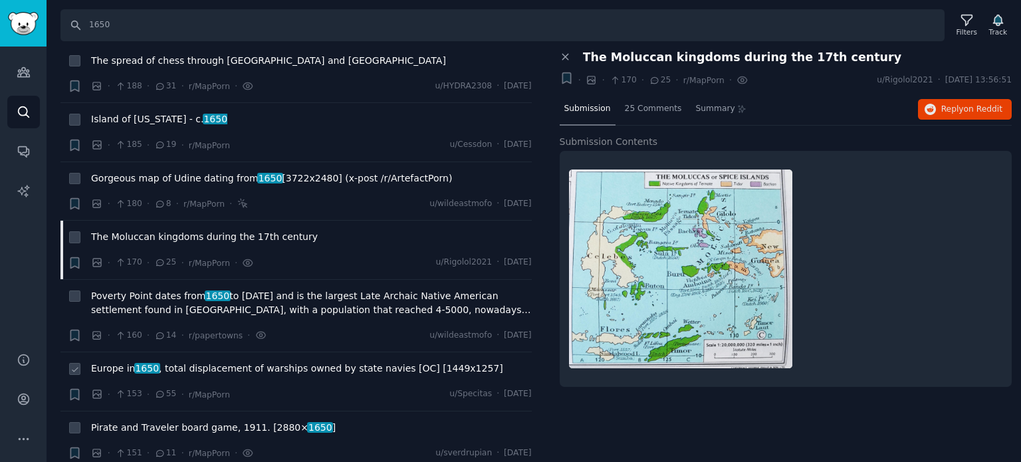
click at [243, 362] on span "Europe in [DATE] , total displacement of warships owned by state navies [OC] [1…" at bounding box center [297, 369] width 412 height 14
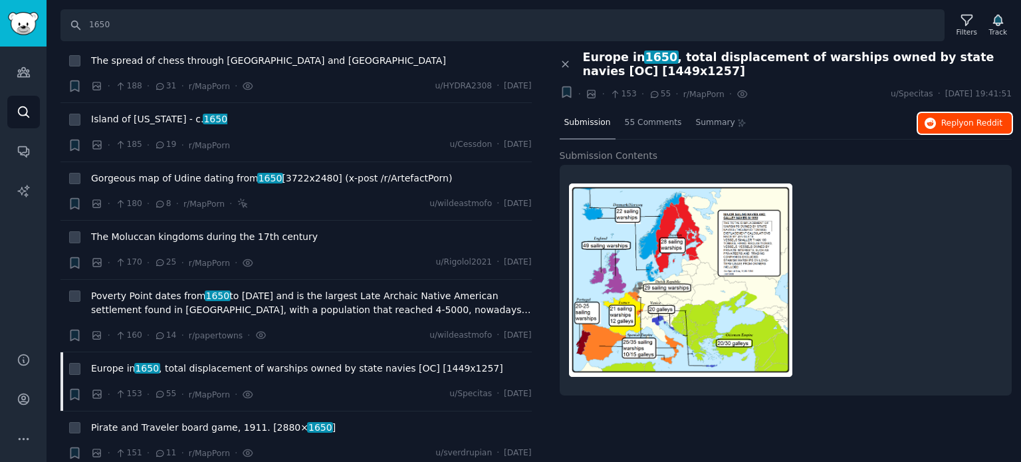
click at [959, 129] on button "Reply on Reddit" at bounding box center [965, 123] width 94 height 21
click at [242, 421] on span "Pirate and Traveler board game, 1911. [2880× 1650 ]" at bounding box center [213, 428] width 245 height 14
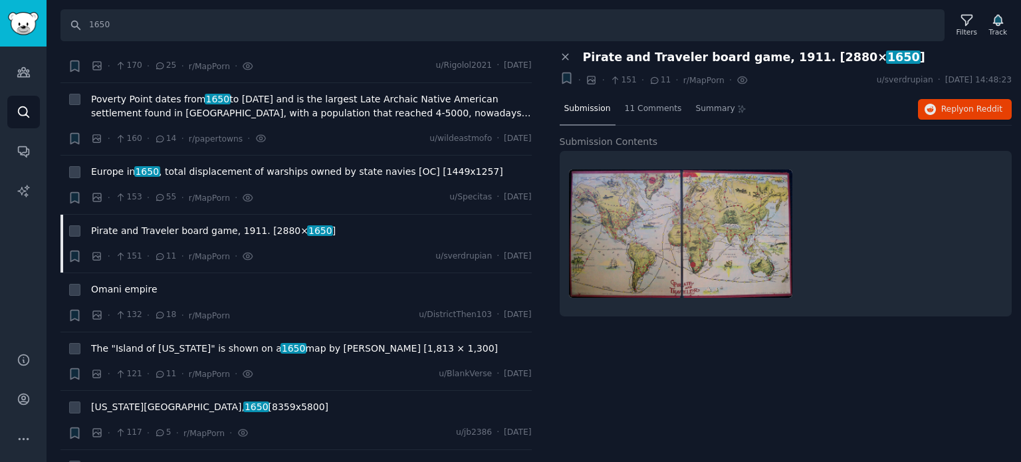
scroll to position [2327, 0]
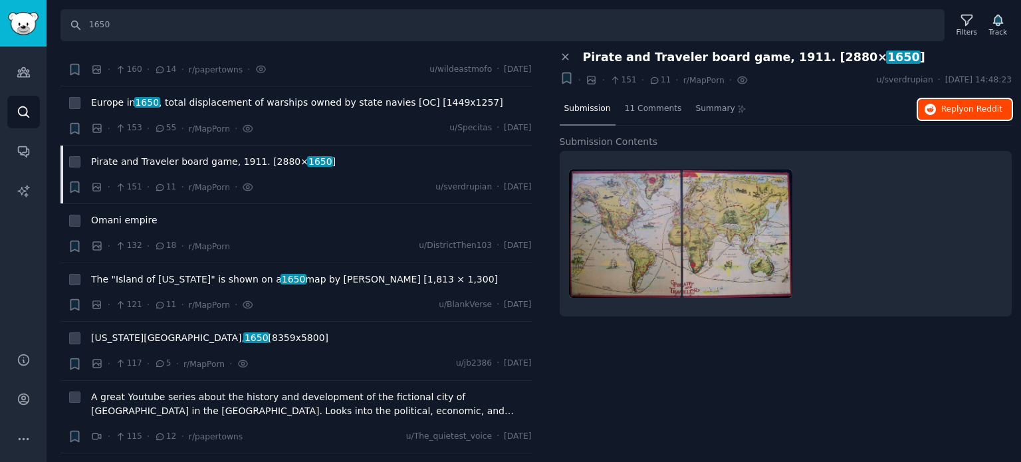
click at [967, 104] on span "on Reddit" at bounding box center [983, 108] width 39 height 9
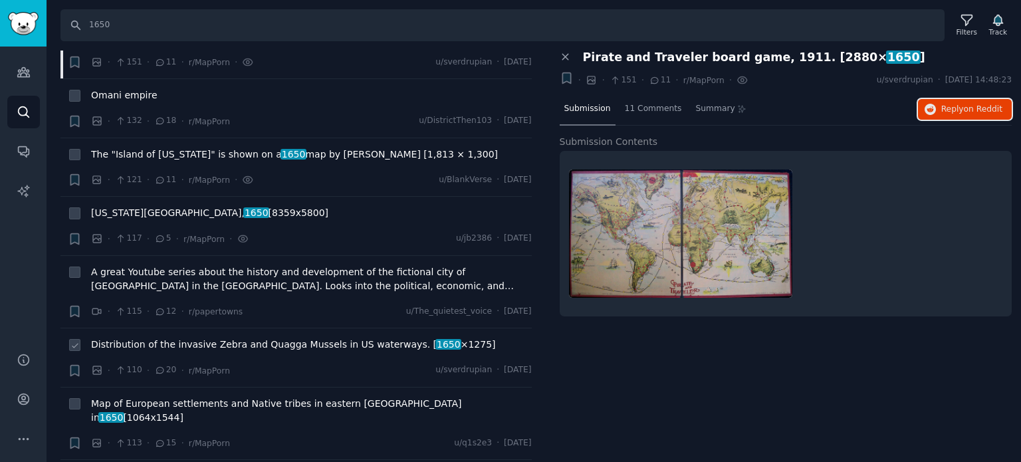
scroll to position [2460, 0]
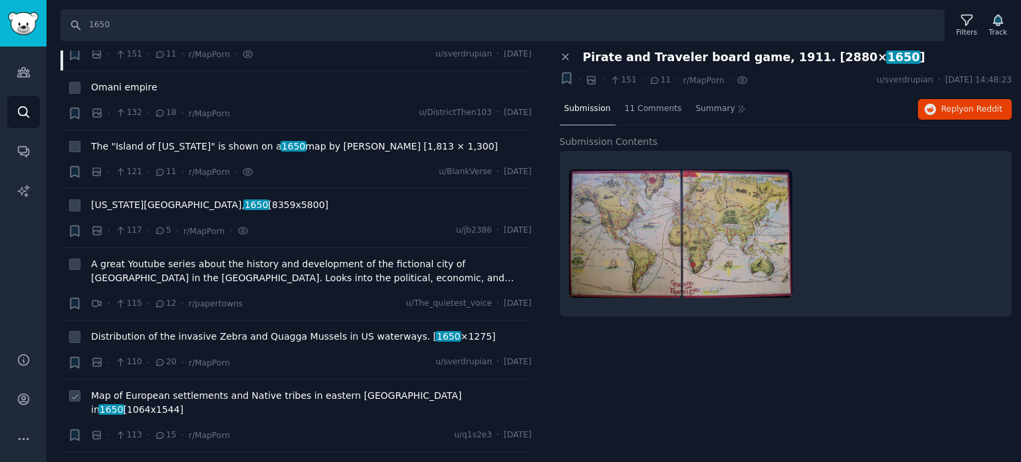
click at [165, 389] on span "Map of European settlements and Native tribes in eastern [GEOGRAPHIC_DATA] in […" at bounding box center [311, 403] width 441 height 28
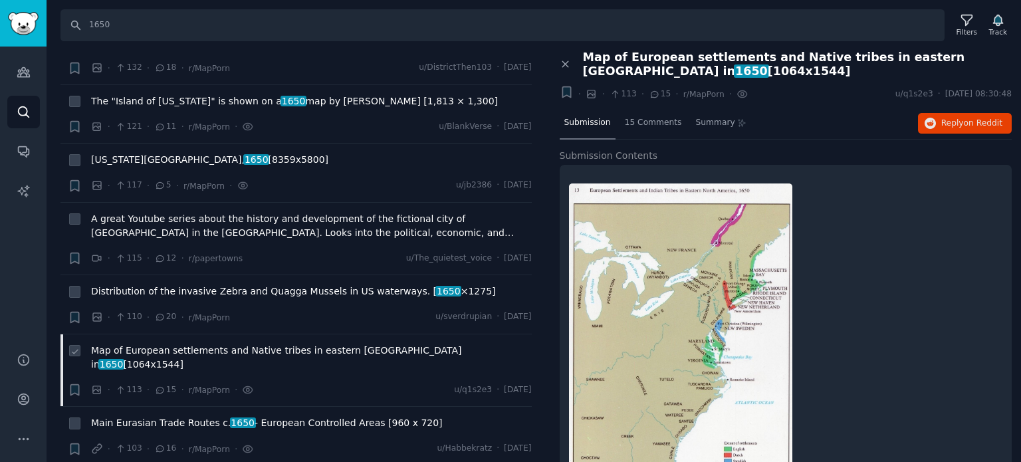
scroll to position [2527, 0]
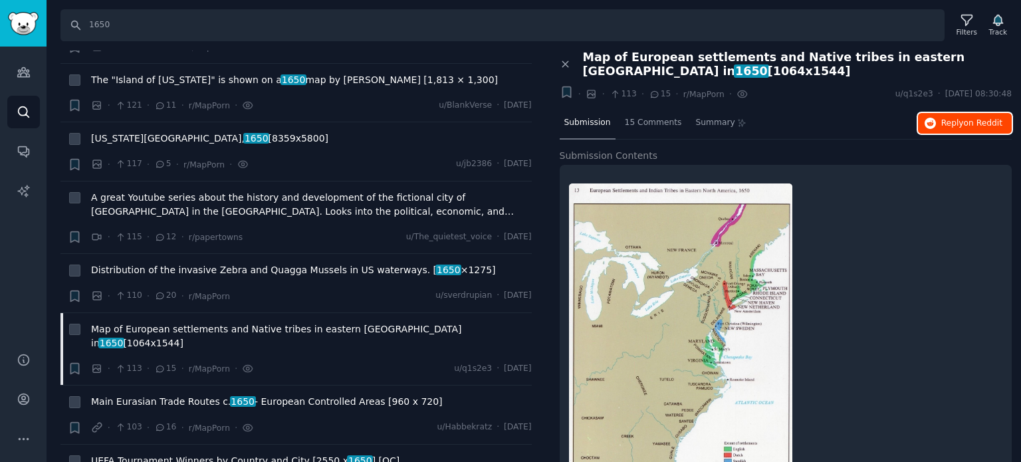
click at [962, 124] on span "Reply on Reddit" at bounding box center [971, 124] width 61 height 12
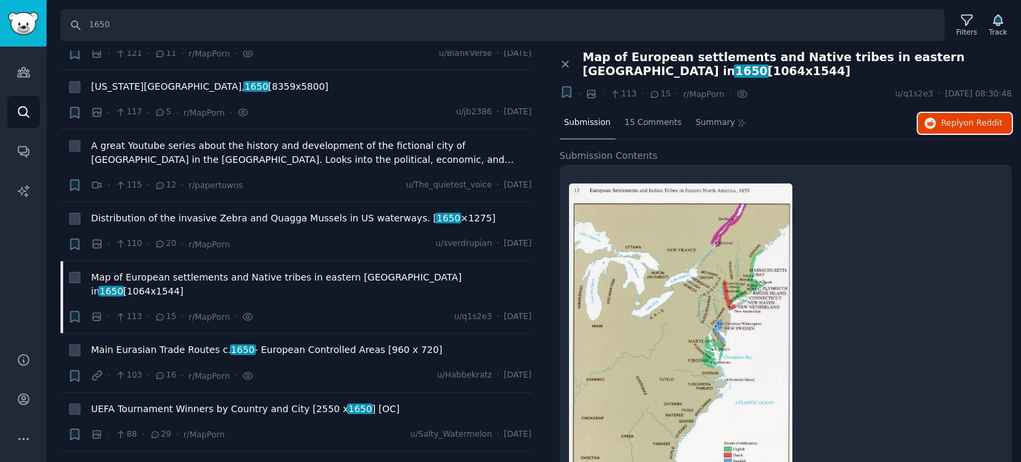
scroll to position [2660, 0]
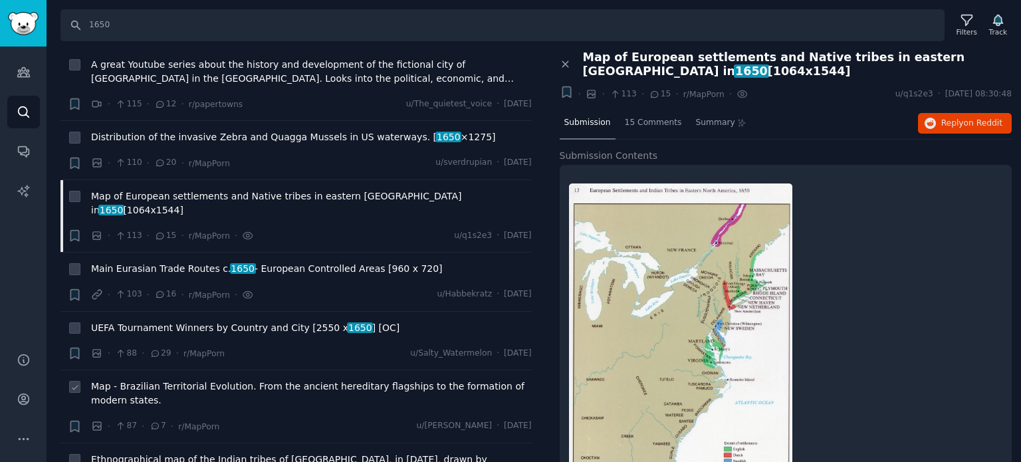
click at [189, 380] on span "Map - Brazilian Territorial Evolution. From the ancient hereditary flagships to…" at bounding box center [311, 394] width 441 height 28
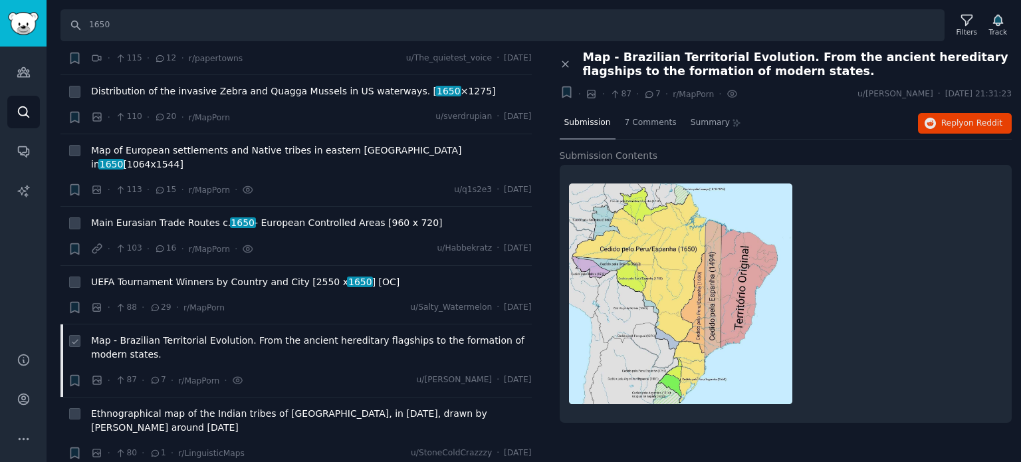
scroll to position [2792, 0]
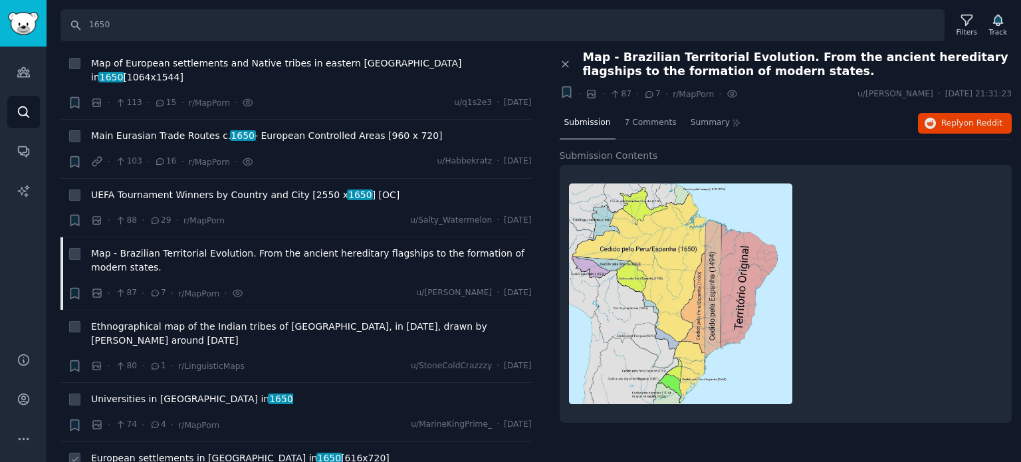
click at [187, 451] on span "European settlements in [GEOGRAPHIC_DATA] in [DATE] [616x720]" at bounding box center [240, 458] width 299 height 14
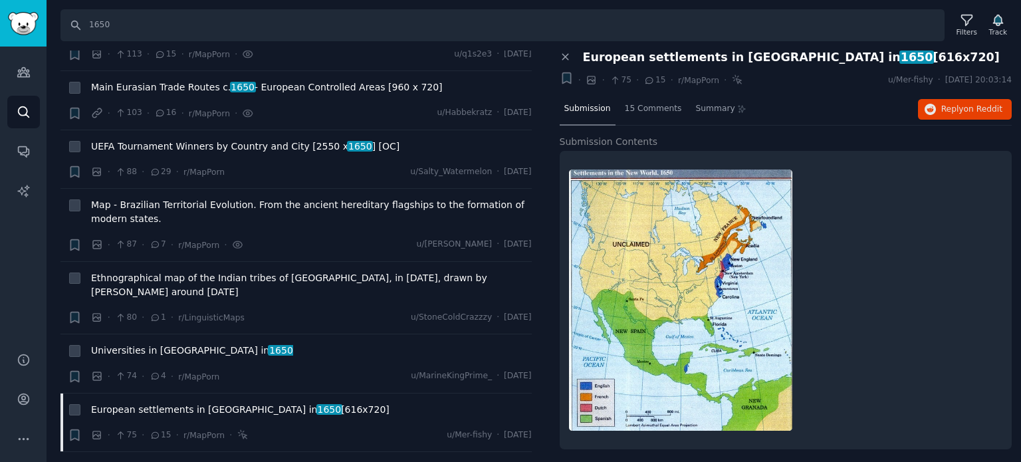
scroll to position [2925, 0]
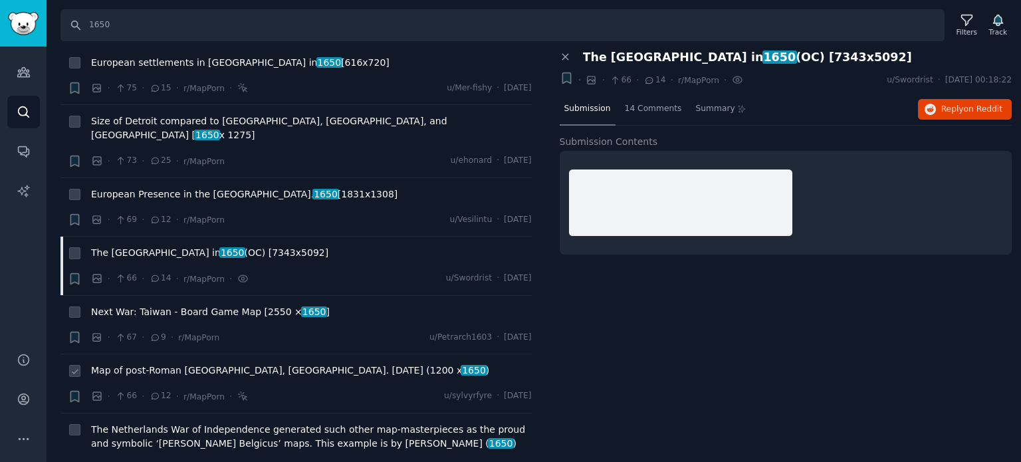
scroll to position [3191, 0]
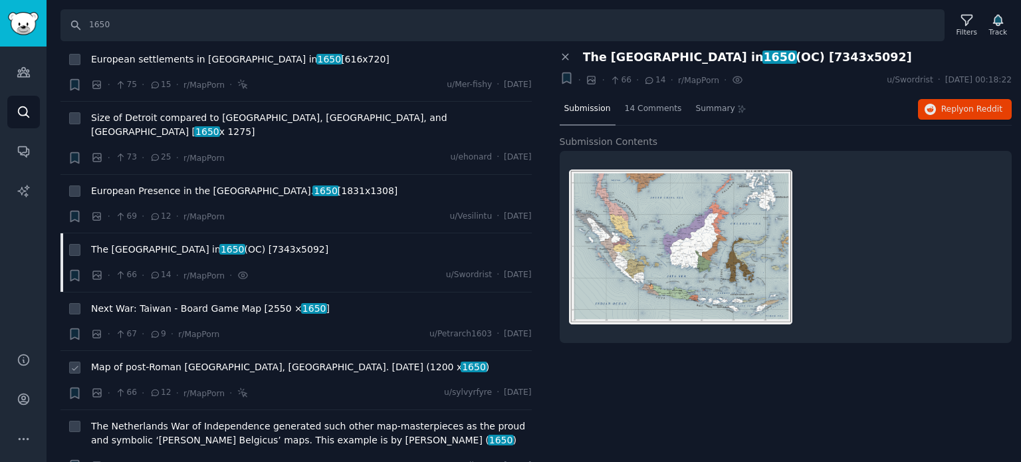
click at [187, 360] on span "Map of post-Roman [GEOGRAPHIC_DATA], [GEOGRAPHIC_DATA]. [DATE] (1200 x 1650 )" at bounding box center [290, 367] width 398 height 14
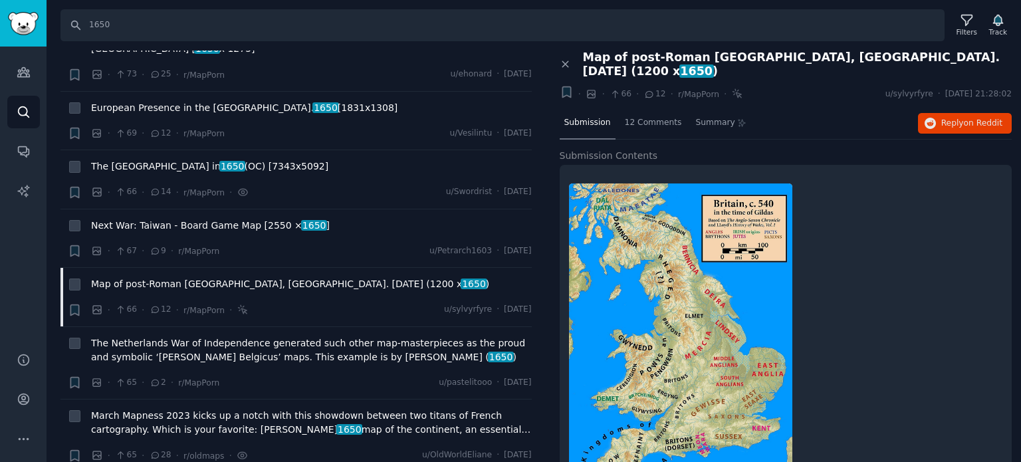
scroll to position [3391, 0]
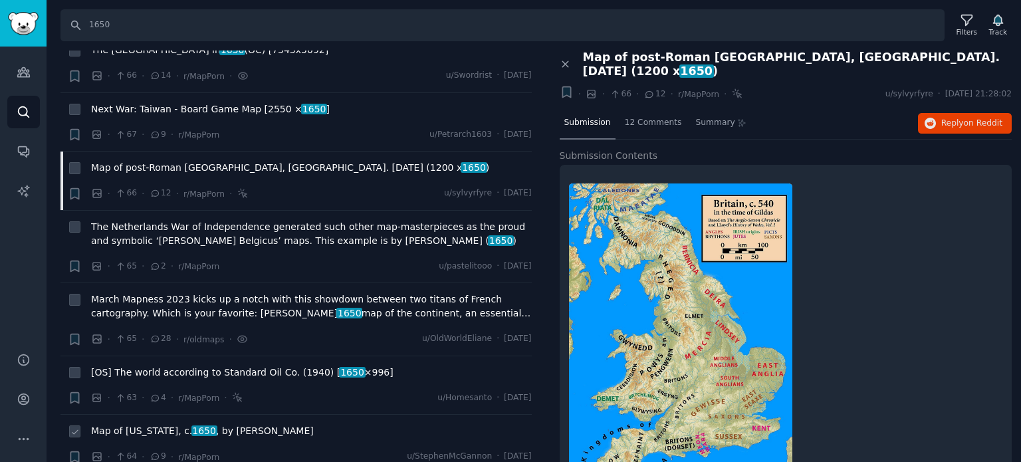
click at [180, 424] on span "Map of [US_STATE], c.  [DATE] , by [PERSON_NAME]" at bounding box center [202, 431] width 223 height 14
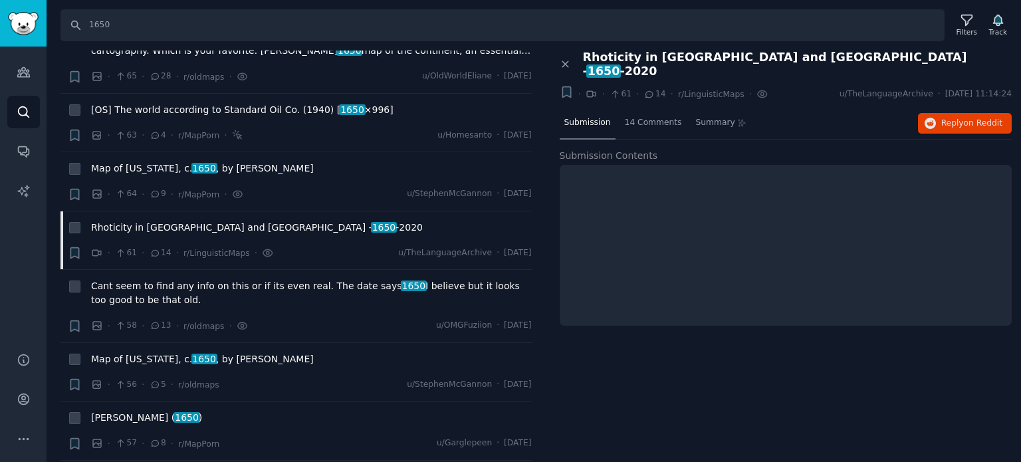
scroll to position [3657, 0]
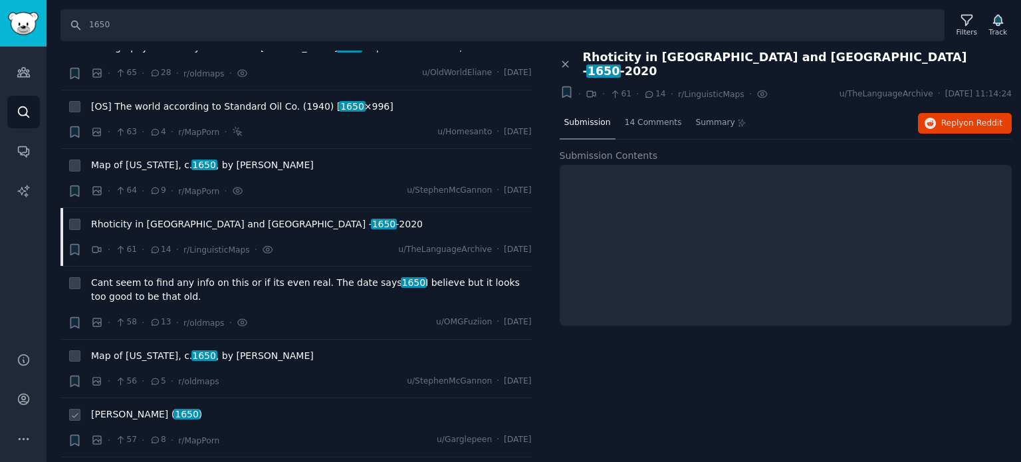
click at [135, 408] on span "[PERSON_NAME] ( 1650 )" at bounding box center [146, 415] width 111 height 14
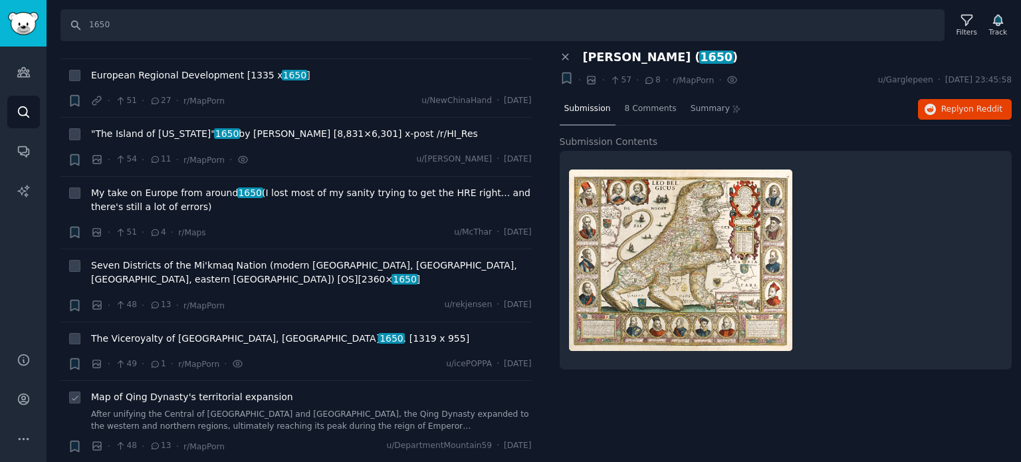
scroll to position [4189, 0]
click at [176, 330] on span "The Viceroyalty of [GEOGRAPHIC_DATA], [GEOGRAPHIC_DATA] 1650 . [1319 x 955]" at bounding box center [280, 337] width 378 height 14
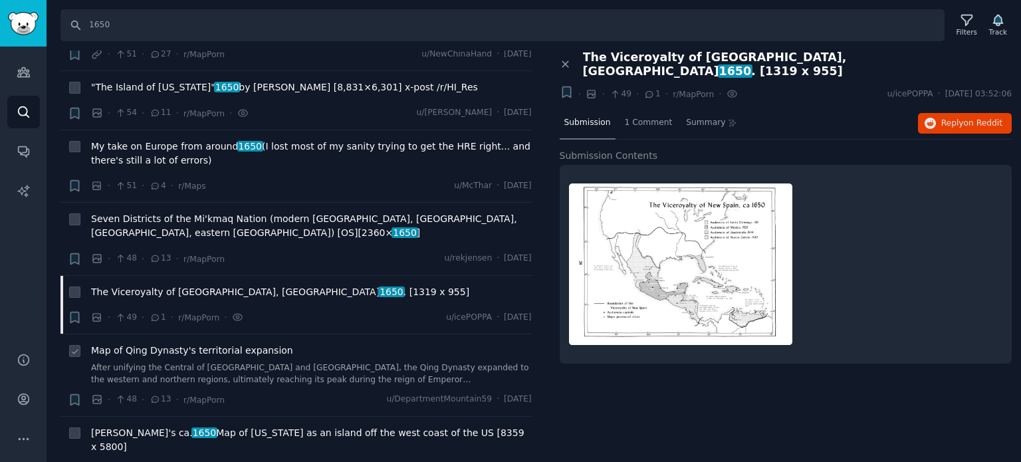
scroll to position [4255, 0]
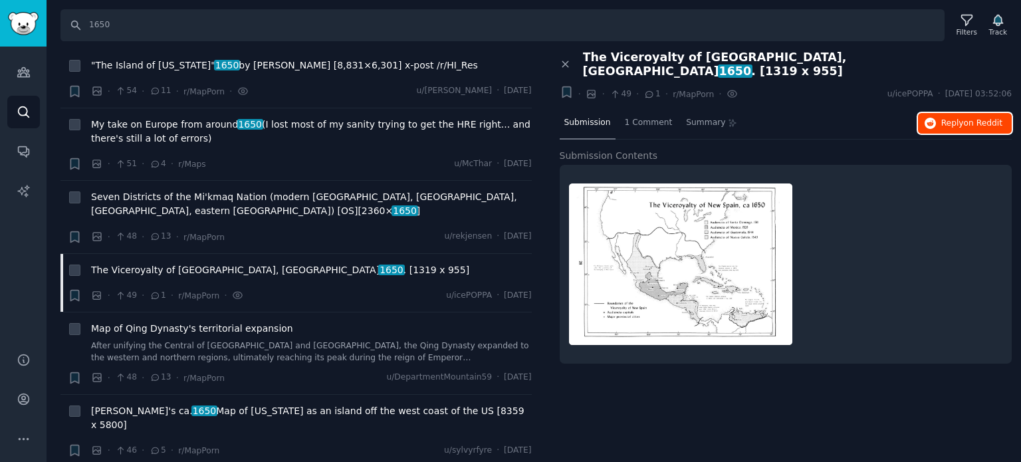
click at [959, 118] on span "Reply on Reddit" at bounding box center [971, 124] width 61 height 12
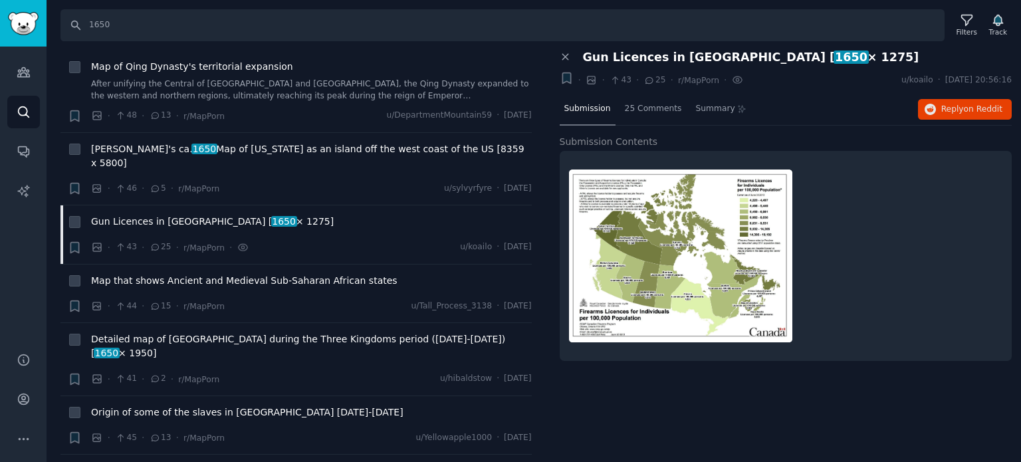
scroll to position [4588, 0]
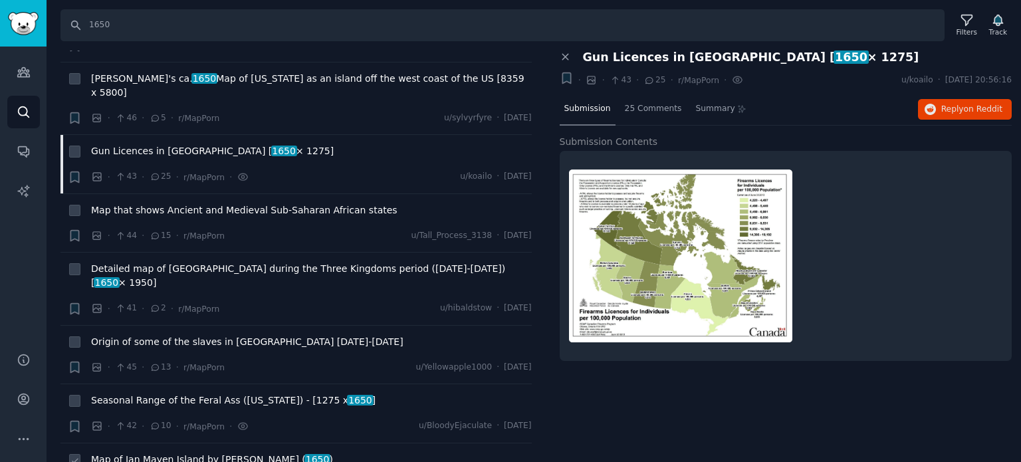
click at [170, 453] on span "Map of Jan Mayen Island by [PERSON_NAME] ( 1650 )" at bounding box center [212, 460] width 242 height 14
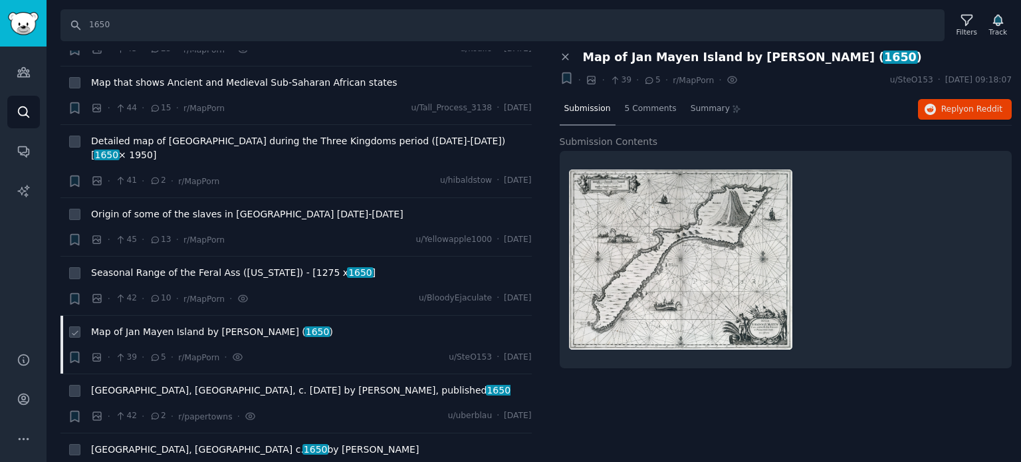
scroll to position [4721, 0]
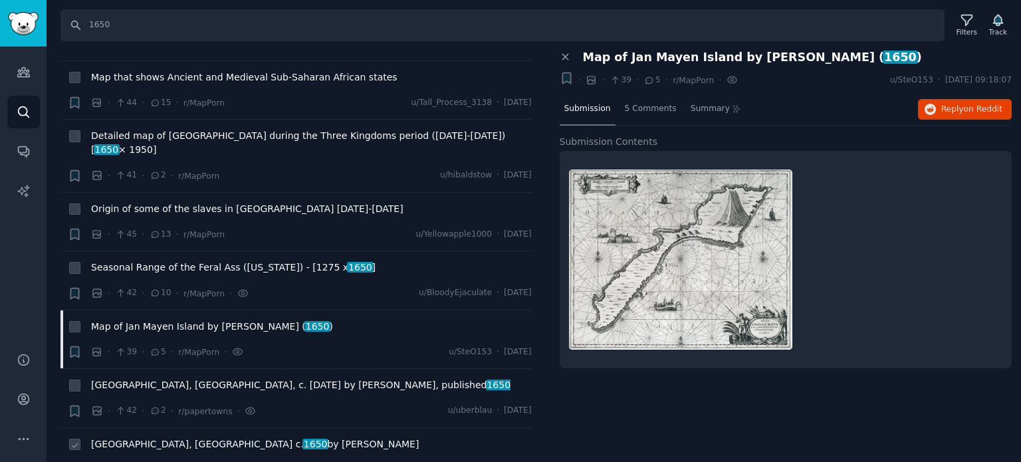
click at [130, 437] on span "[GEOGRAPHIC_DATA], [GEOGRAPHIC_DATA] c. [DATE] by [PERSON_NAME]" at bounding box center [255, 444] width 328 height 14
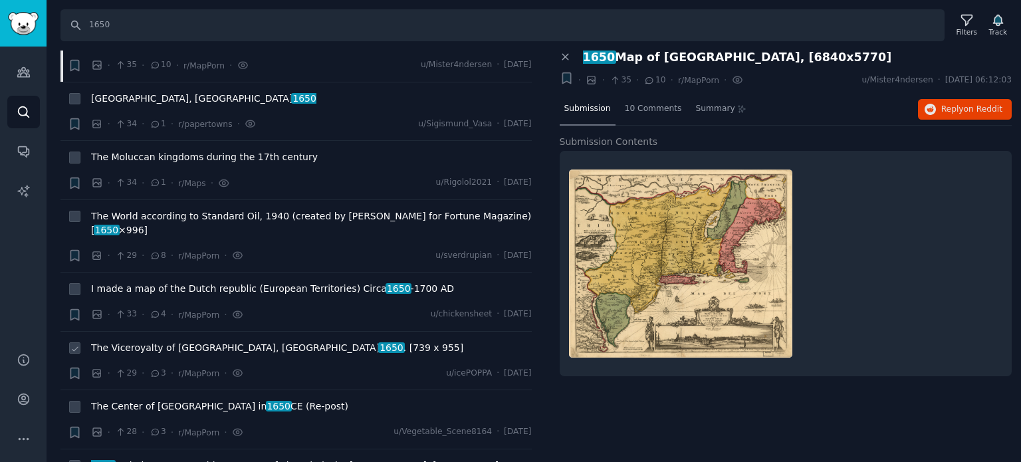
scroll to position [5186, 0]
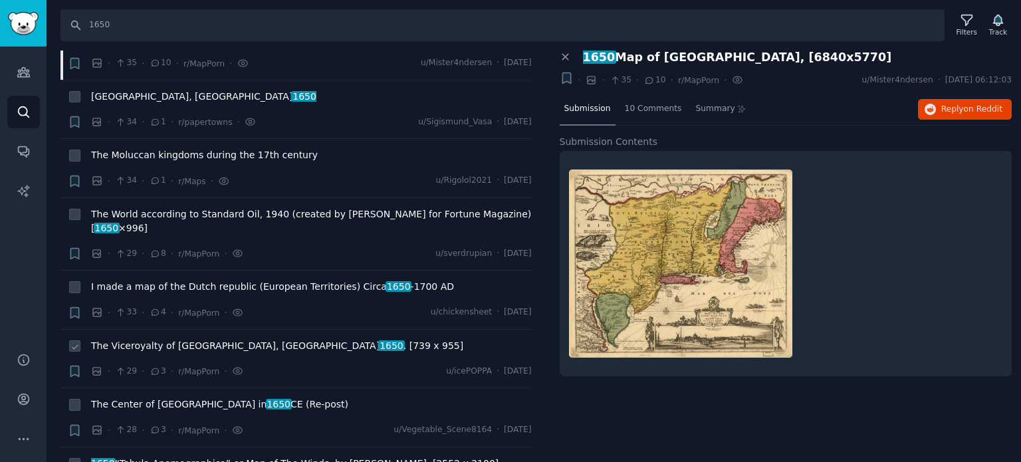
click at [174, 339] on span "The Viceroyalty of [GEOGRAPHIC_DATA], ca 1650 . [739 x 955]" at bounding box center [277, 346] width 372 height 14
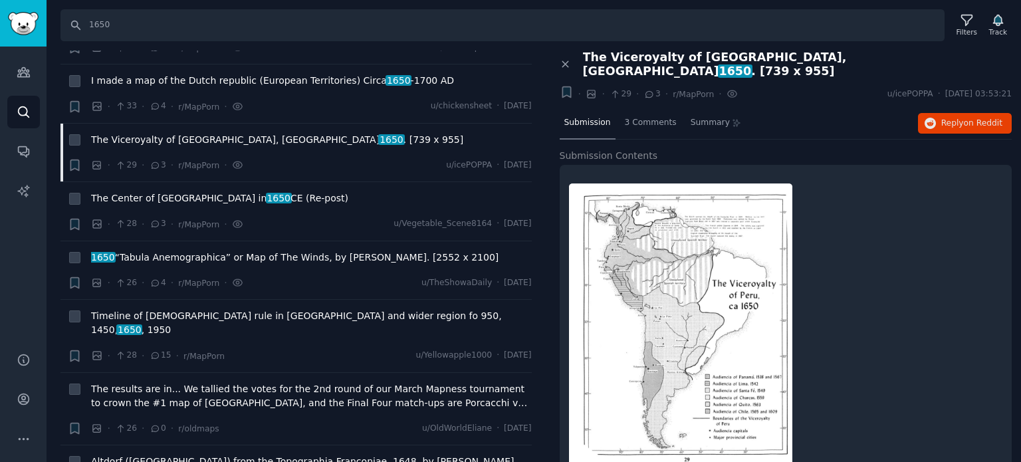
scroll to position [5452, 0]
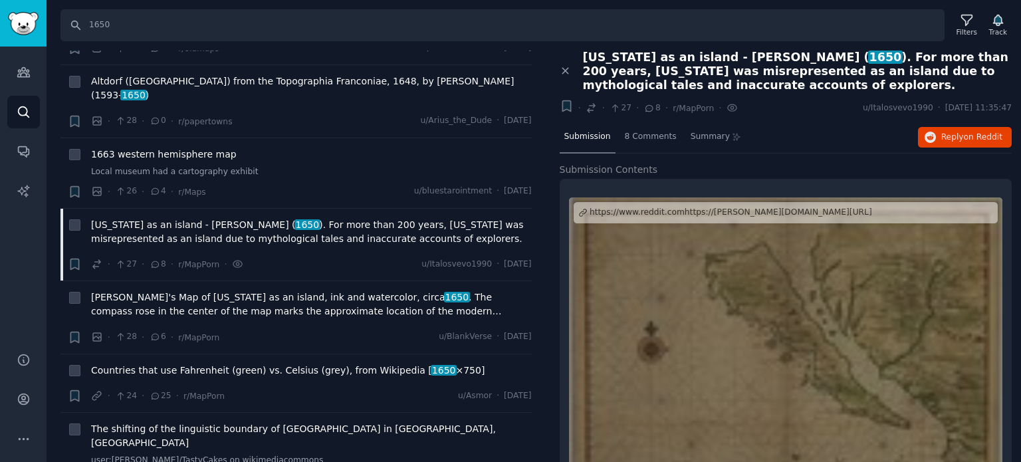
scroll to position [5784, 0]
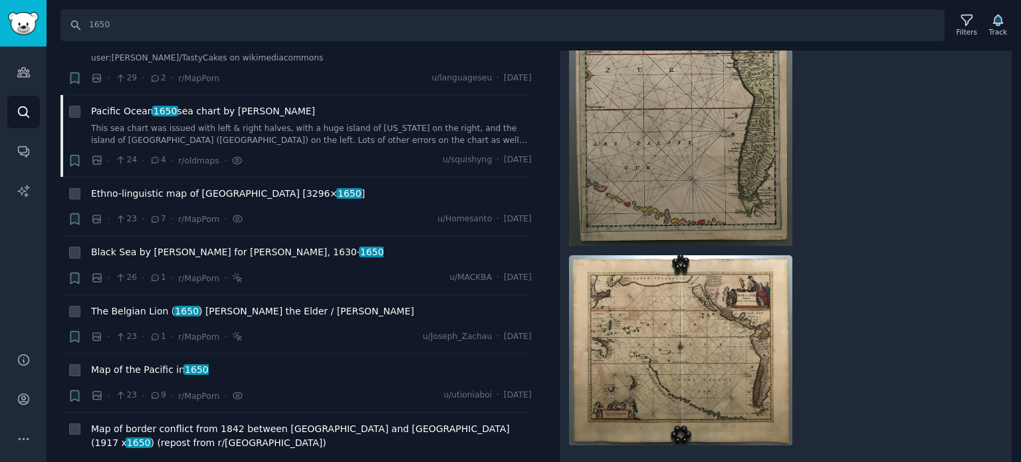
scroll to position [6183, 0]
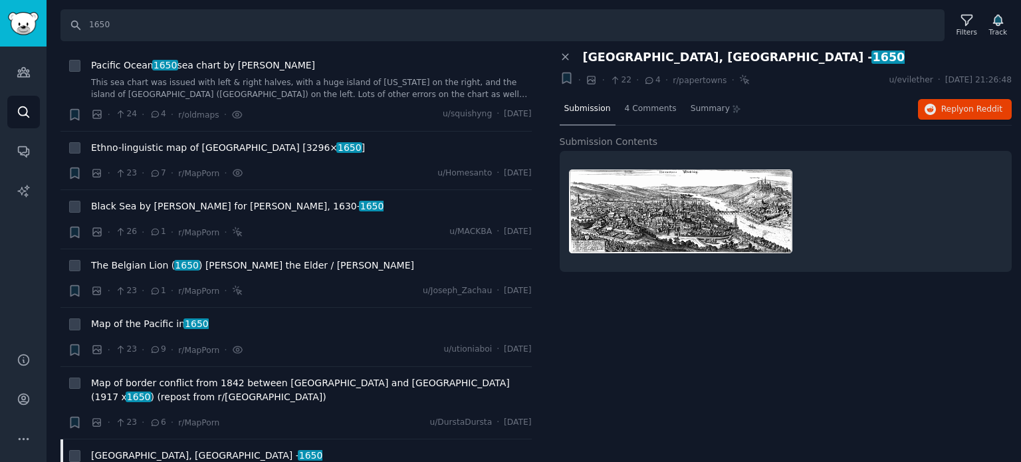
scroll to position [6316, 0]
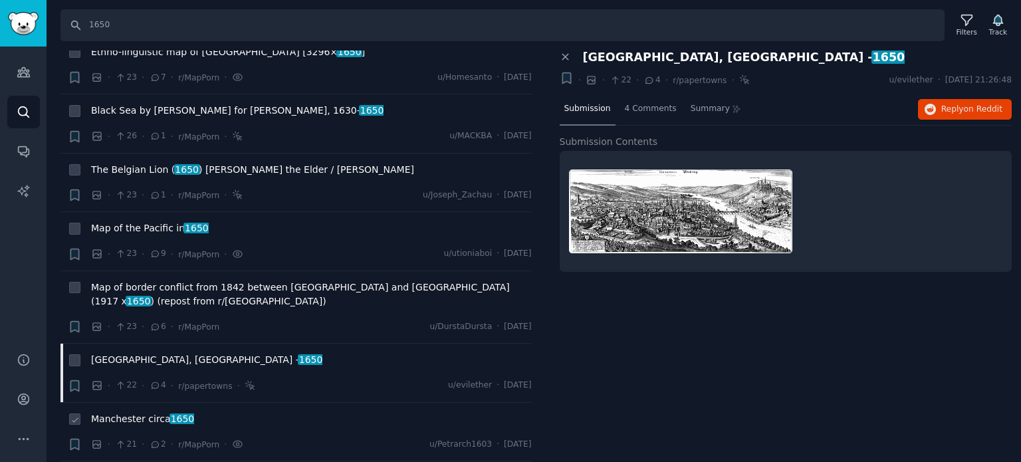
click at [138, 412] on span "[GEOGRAPHIC_DATA] circa [DATE]" at bounding box center [142, 419] width 103 height 14
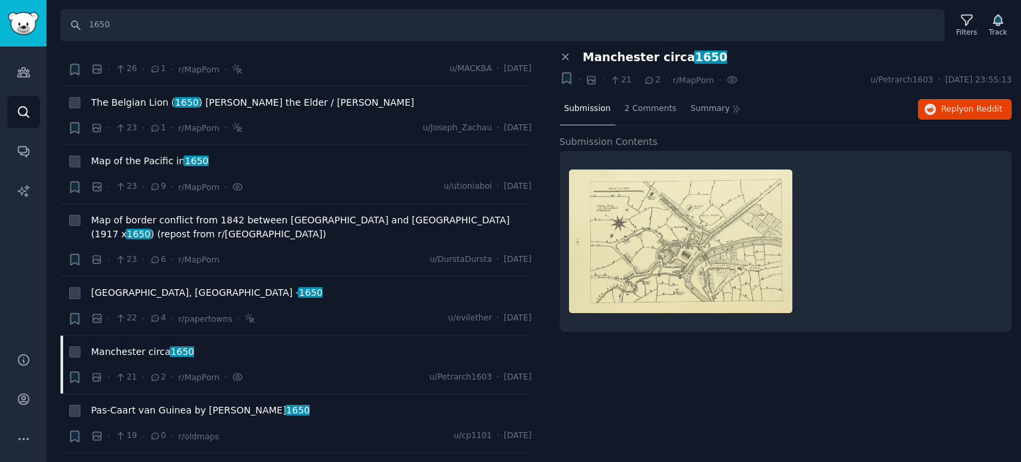
scroll to position [6582, 0]
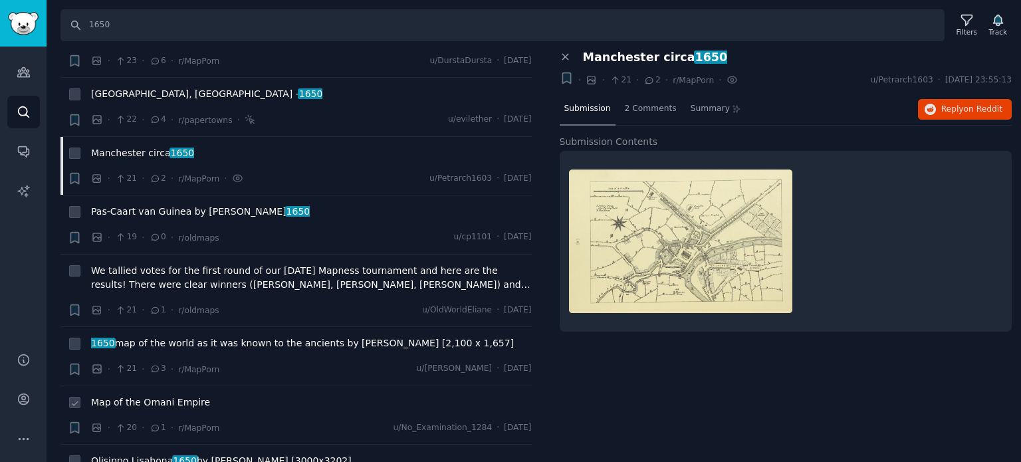
click at [135, 396] on span "Map of the Omani Empire" at bounding box center [150, 403] width 119 height 14
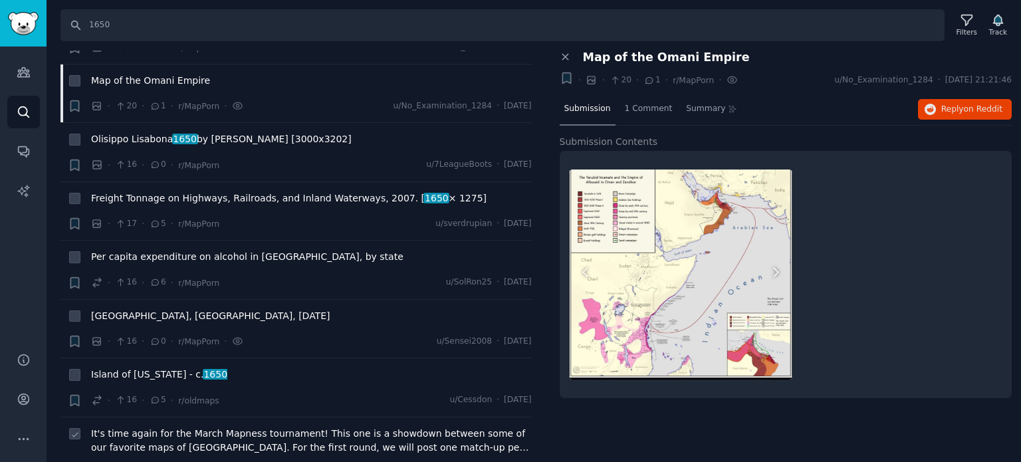
scroll to position [6915, 0]
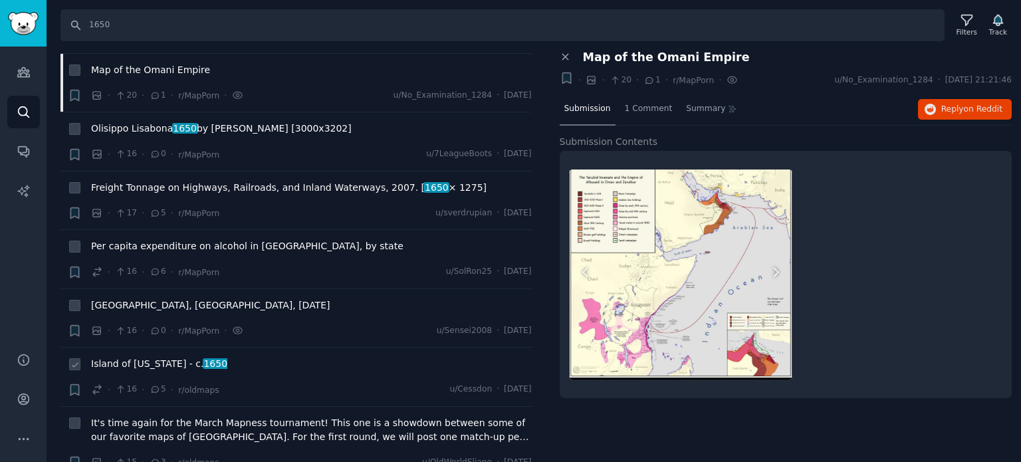
click at [156, 357] on span "Island of [US_STATE] - c. [DATE]" at bounding box center [159, 364] width 136 height 14
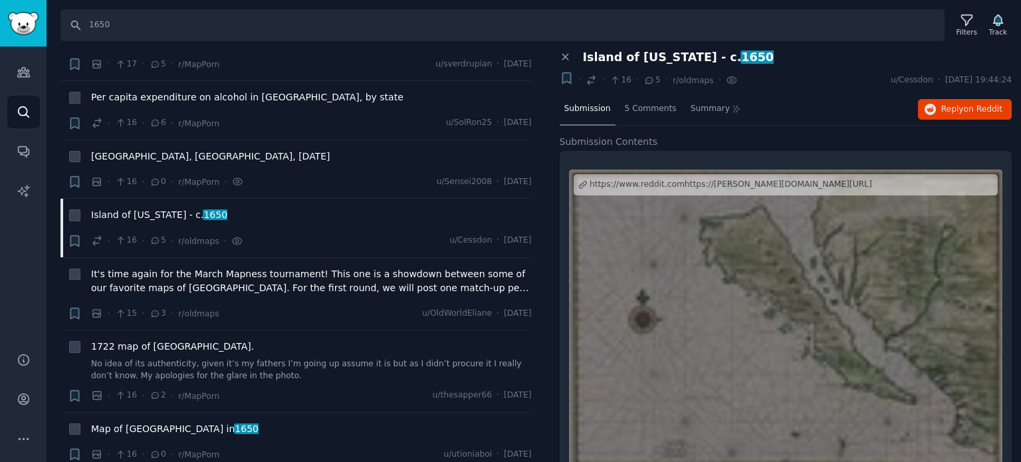
scroll to position [7247, 0]
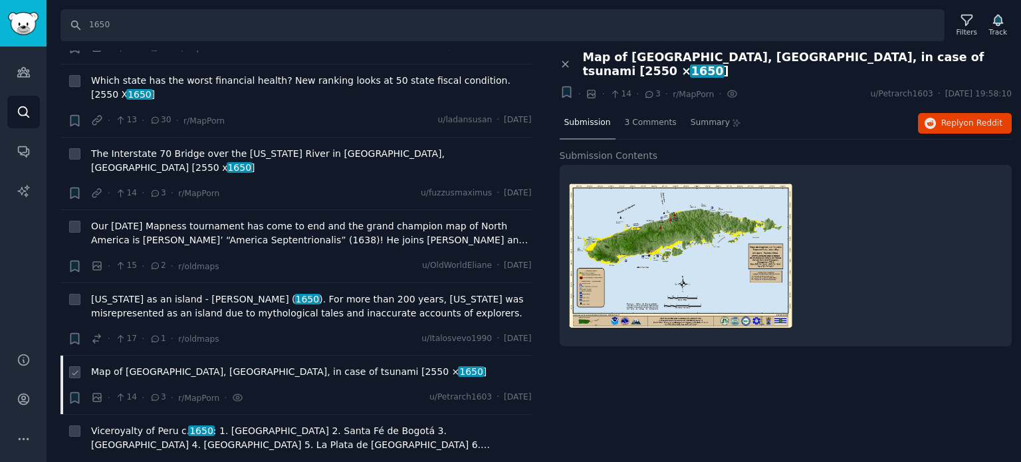
scroll to position [7646, 0]
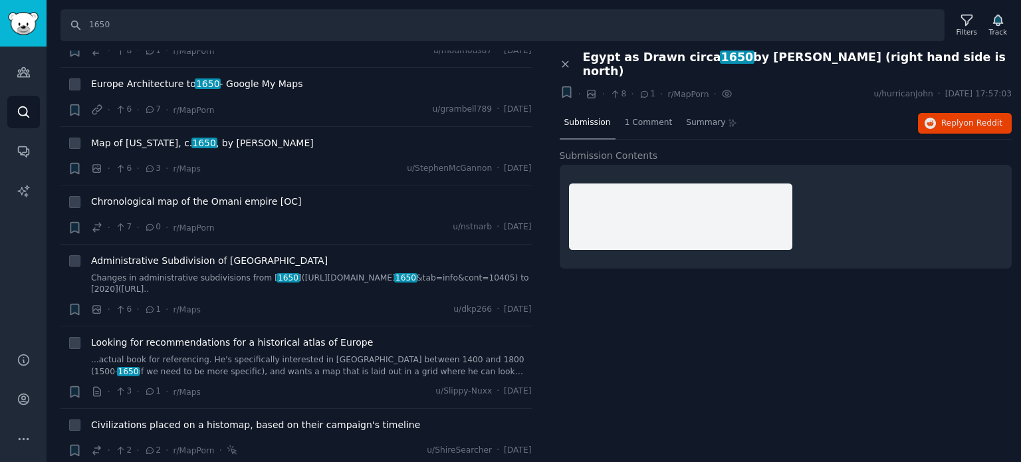
scroll to position [8419, 0]
